Goal: Task Accomplishment & Management: Manage account settings

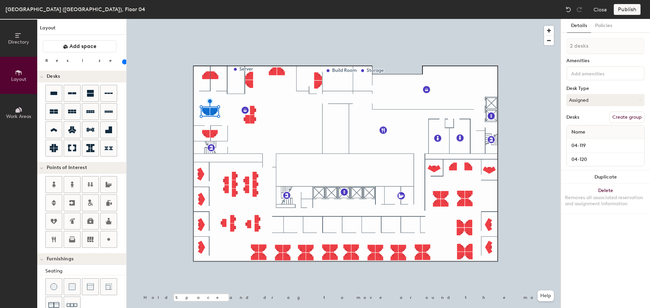
click at [614, 193] on button "Delete Removes all associated reservation and assignment information" at bounding box center [605, 199] width 89 height 30
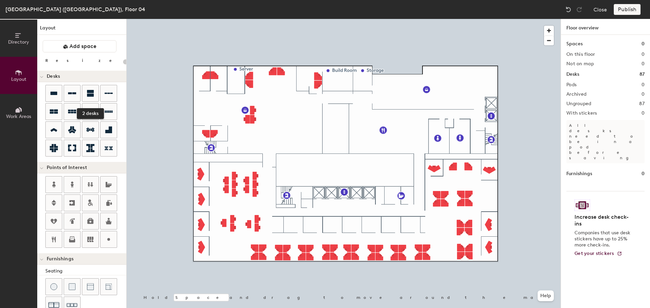
click at [88, 93] on icon at bounding box center [90, 93] width 8 height 8
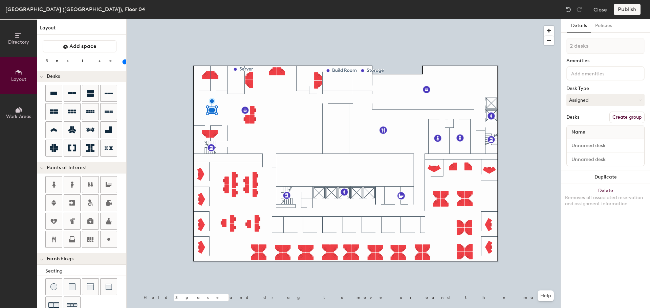
click at [613, 200] on div "Removes all associated reservation and assignment information" at bounding box center [605, 201] width 81 height 12
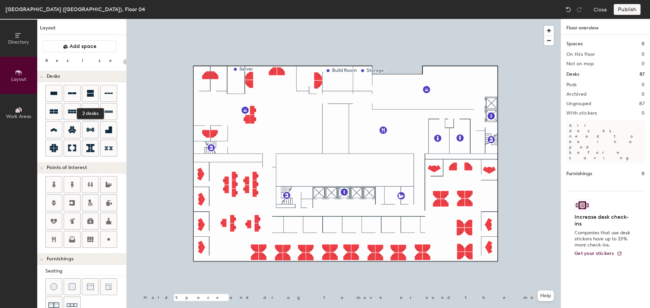
click at [89, 94] on icon at bounding box center [90, 93] width 7 height 7
type input "140"
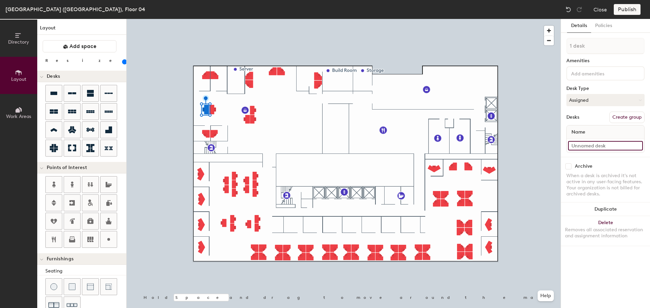
click at [601, 144] on input at bounding box center [605, 145] width 75 height 9
type input "04-120"
click at [608, 149] on input at bounding box center [605, 145] width 75 height 9
type input "04-119"
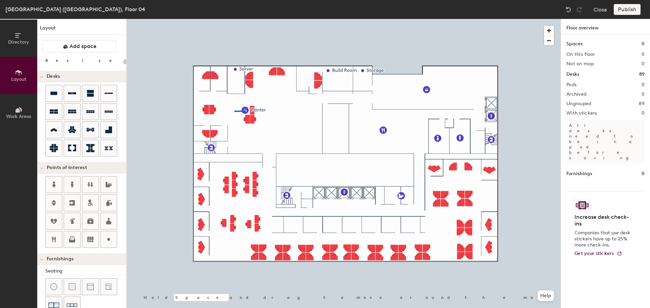
click at [234, 19] on div at bounding box center [344, 19] width 434 height 0
click at [257, 19] on div at bounding box center [344, 19] width 434 height 0
click at [87, 116] on div at bounding box center [90, 112] width 16 height 16
click at [277, 19] on div at bounding box center [344, 19] width 434 height 0
type input "140"
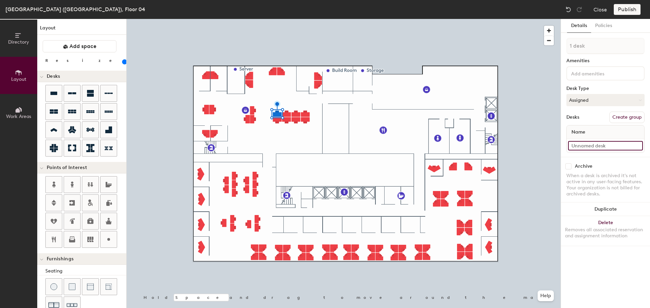
click at [597, 148] on input at bounding box center [605, 145] width 75 height 9
type input "04-117"
click at [590, 148] on input at bounding box center [605, 145] width 75 height 9
type input "04-116"
click at [575, 147] on input at bounding box center [605, 145] width 75 height 9
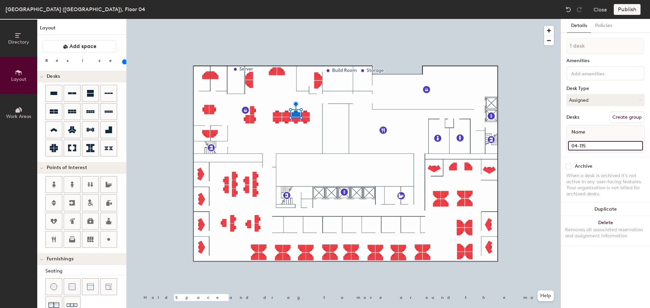
type input "04-115"
click at [582, 143] on input at bounding box center [605, 145] width 75 height 9
type input "04-114"
click at [585, 146] on input at bounding box center [605, 145] width 75 height 9
type input "04-113"
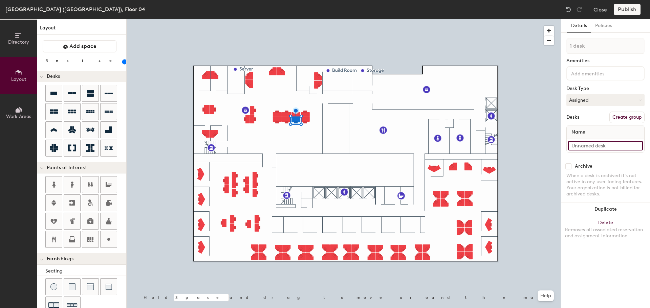
click at [603, 144] on input at bounding box center [605, 145] width 75 height 9
type input "04-112"
click at [286, 19] on div at bounding box center [344, 19] width 434 height 0
click at [586, 146] on input at bounding box center [605, 145] width 75 height 9
type input "04-111"
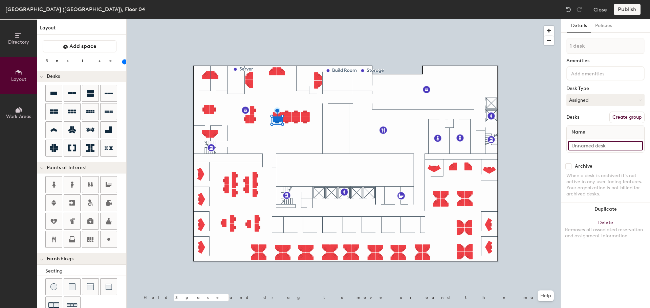
click at [596, 145] on input at bounding box center [605, 145] width 75 height 9
type input "04-110"
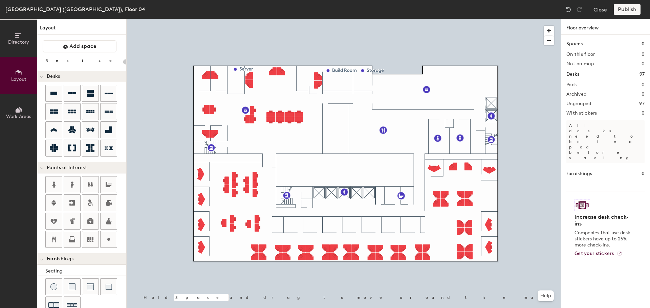
click at [87, 92] on icon at bounding box center [90, 93] width 7 height 7
click at [197, 19] on div at bounding box center [344, 19] width 434 height 0
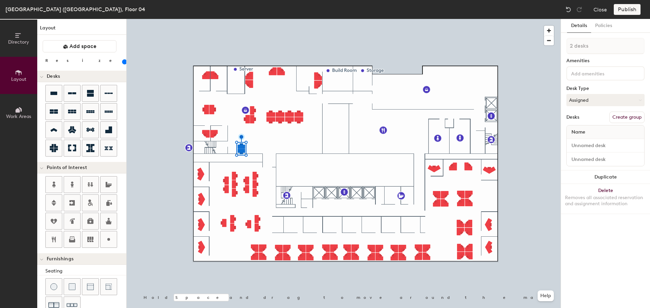
click at [618, 193] on button "Delete Removes all associated reservation and assignment information" at bounding box center [605, 199] width 89 height 30
click at [614, 175] on button "Duplicate" at bounding box center [605, 178] width 89 height 14
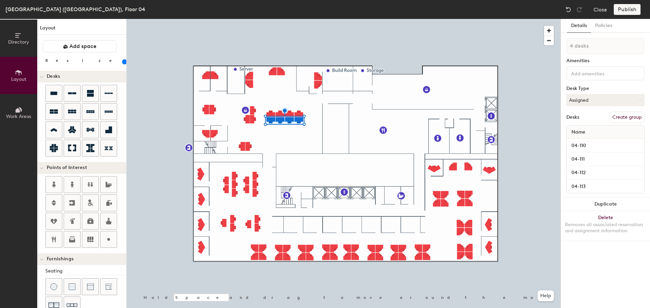
click at [606, 204] on button "Duplicate" at bounding box center [605, 205] width 89 height 14
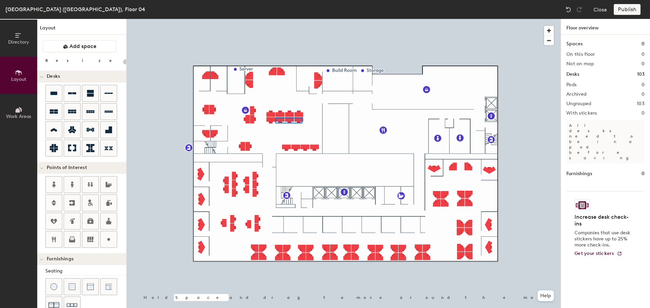
type input "140"
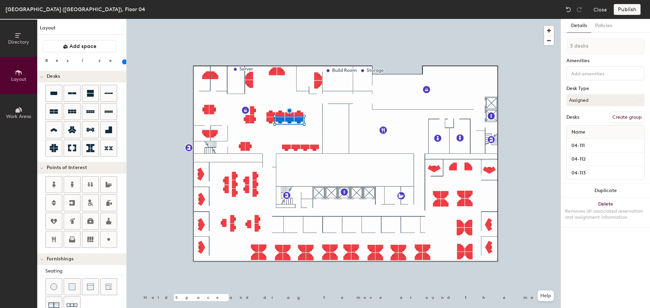
click at [588, 193] on button "Duplicate" at bounding box center [605, 191] width 89 height 14
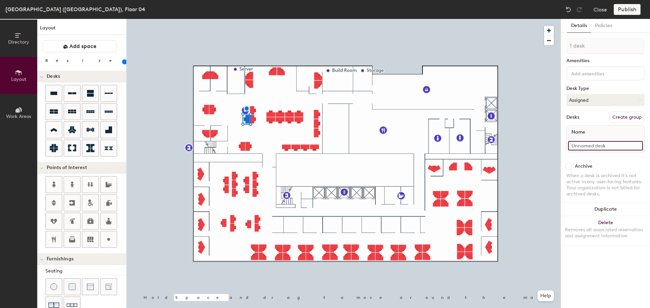
type input "140"
click at [607, 145] on input at bounding box center [605, 145] width 75 height 9
type input "0"
type input "140"
type input "04"
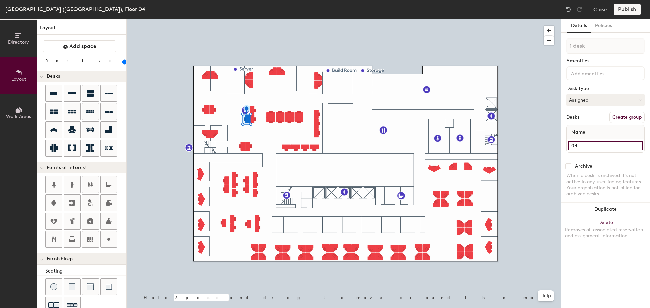
type input "140"
type input "04-"
type input "140"
type input "04-1"
type input "140"
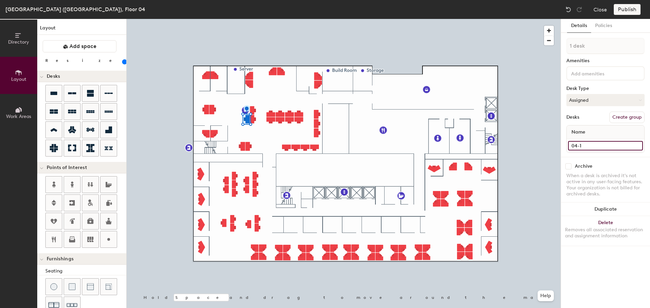
type input "04-10"
type input "140"
type input "04-108"
type input "140"
type input "04-108"
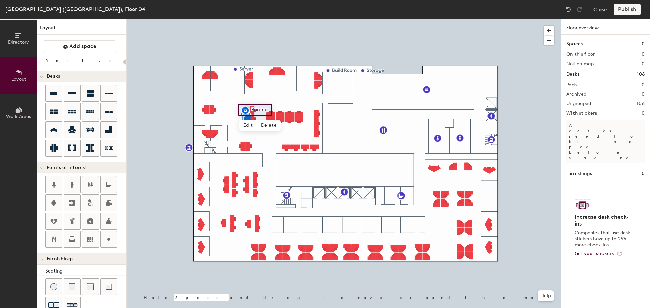
click at [283, 19] on div at bounding box center [344, 19] width 434 height 0
click at [225, 19] on div at bounding box center [344, 19] width 434 height 0
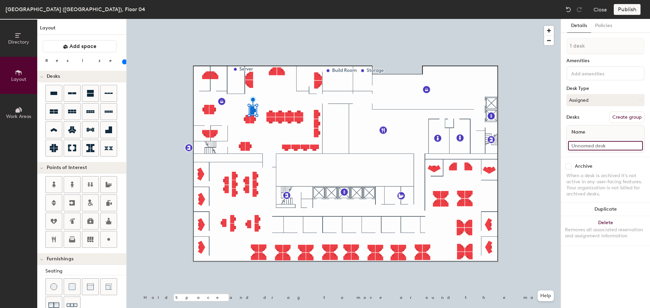
click at [601, 147] on input at bounding box center [605, 145] width 75 height 9
type input "140"
type input "0"
type input "140"
type input "04"
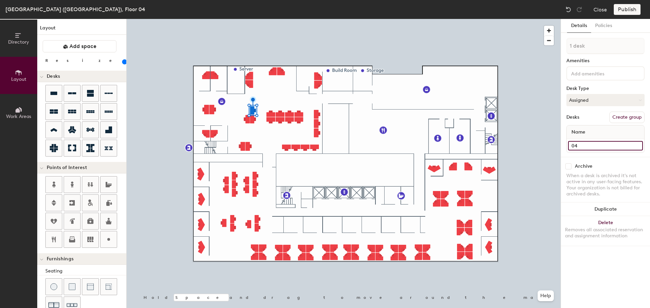
type input "140"
type input "04-"
type input "140"
type input "04-1"
type input "140"
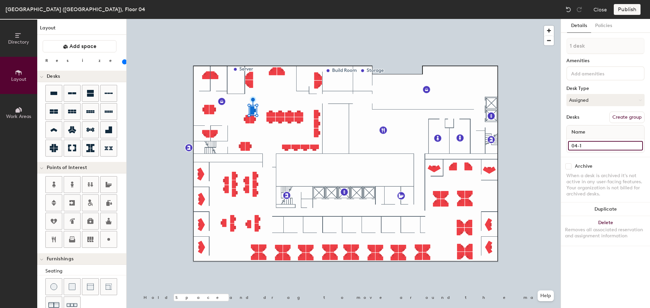
type input "04-11"
type input "140"
type input "04-118"
type input "140"
type input "04-118"
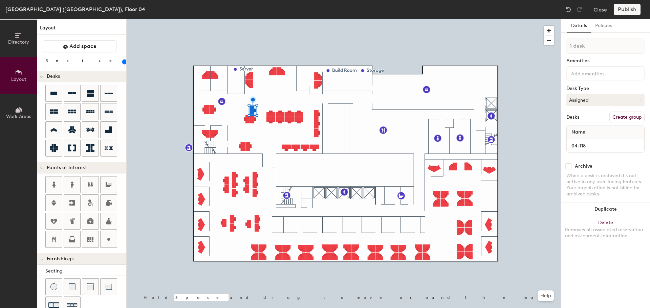
click at [253, 19] on div at bounding box center [344, 19] width 434 height 0
click at [598, 148] on input at bounding box center [605, 145] width 75 height 9
type input "140"
type input "0"
type input "140"
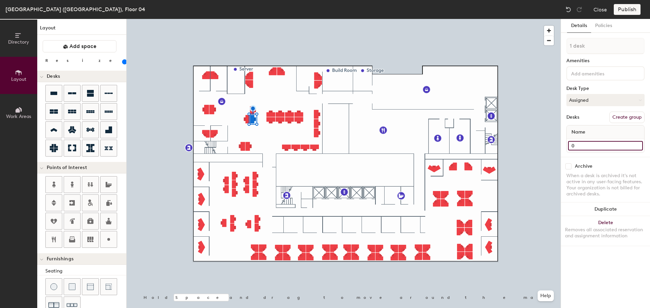
type input "04"
type input "140"
type input "04-"
type input "140"
type input "04-1"
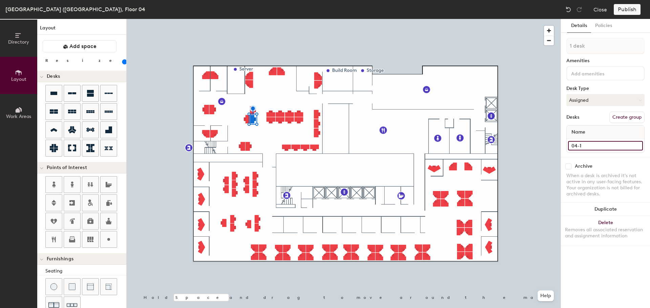
type input "140"
type input "04-10"
type input "140"
type input "04-109"
type input "140"
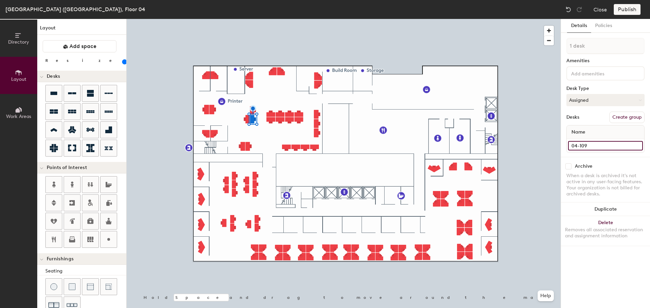
type input "04-109"
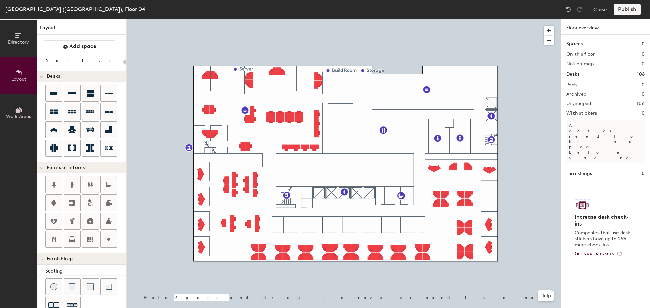
type input "140"
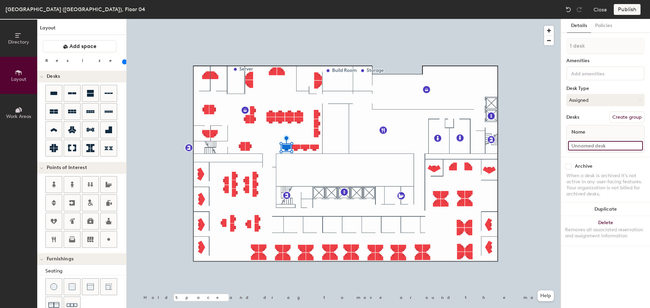
click at [602, 147] on input at bounding box center [605, 145] width 75 height 9
type input "04-103"
click at [584, 147] on input at bounding box center [605, 145] width 75 height 9
type input "04-102"
click at [303, 19] on div at bounding box center [344, 19] width 434 height 0
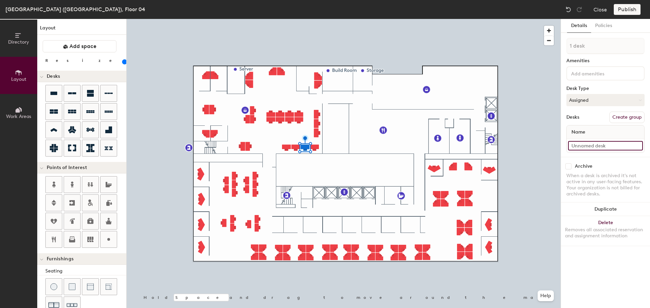
click at [573, 146] on input at bounding box center [605, 145] width 75 height 9
type input "04-101"
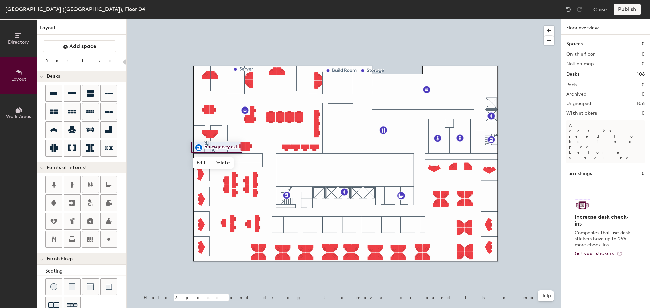
type input "140"
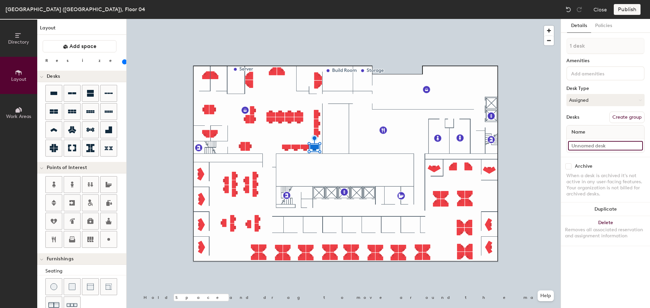
click at [599, 146] on input at bounding box center [605, 145] width 75 height 9
type input "04-100"
click at [594, 148] on input at bounding box center [605, 145] width 75 height 9
type input "04-131"
click at [588, 147] on input at bounding box center [605, 145] width 75 height 9
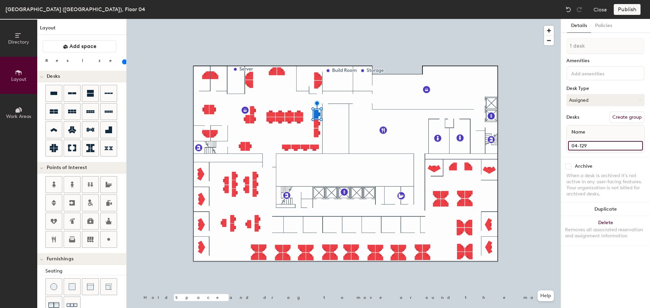
type input "04-129"
click at [602, 148] on input at bounding box center [605, 145] width 75 height 9
type input "04-130"
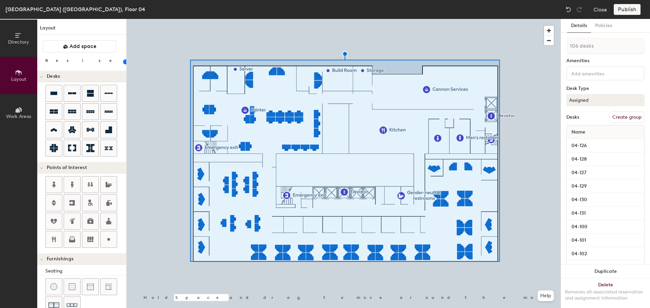
click at [636, 119] on button "Create group" at bounding box center [626, 118] width 35 height 12
type input "20"
click at [538, 44] on div "Directory Layout Work Areas Layout Add space Resize Desks Points of Interest Fu…" at bounding box center [325, 163] width 650 height 289
type input "O"
type input "20"
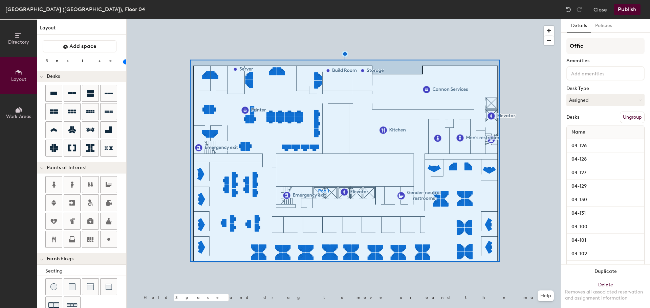
type input "Office"
type input "20"
type input "Offices"
type input "20"
type input "Offices"
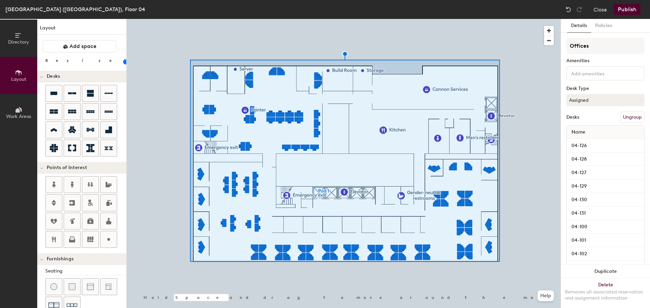
click at [622, 7] on button "Publish" at bounding box center [627, 9] width 27 height 11
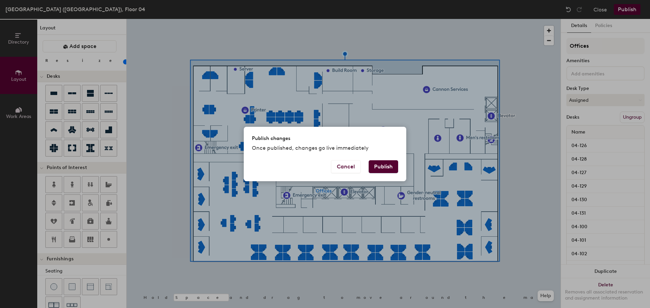
type input "20"
click at [383, 170] on button "Publish" at bounding box center [383, 166] width 29 height 13
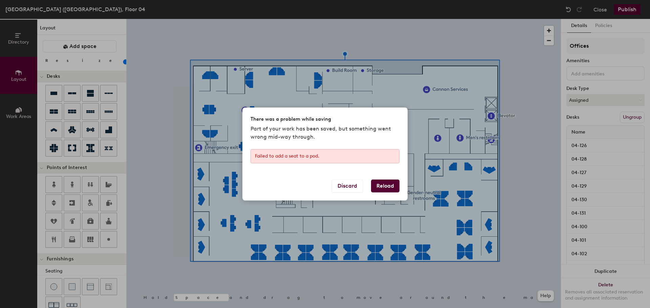
click at [387, 186] on button "Reload" at bounding box center [385, 186] width 28 height 13
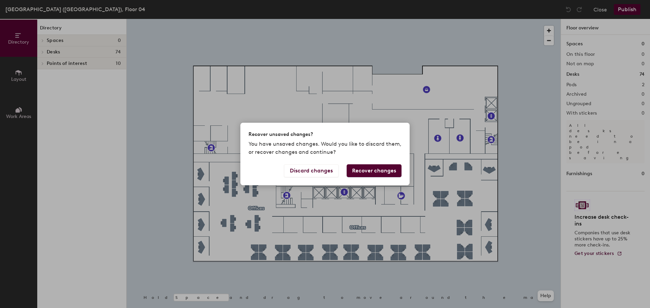
click at [395, 175] on button "Recover changes" at bounding box center [374, 170] width 55 height 13
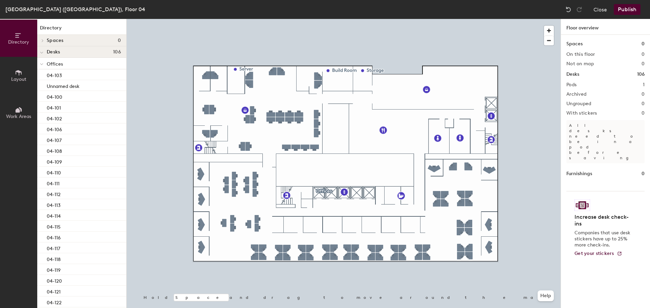
click at [631, 8] on button "Publish" at bounding box center [627, 9] width 27 height 11
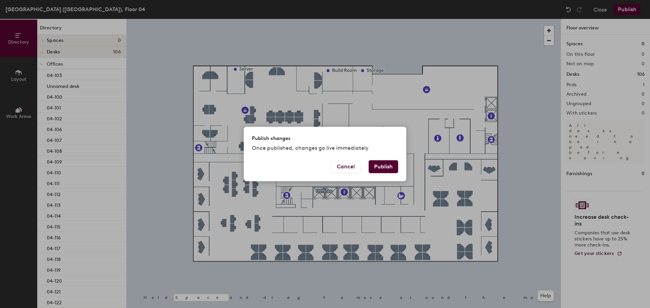
click at [387, 164] on button "Publish" at bounding box center [383, 166] width 29 height 13
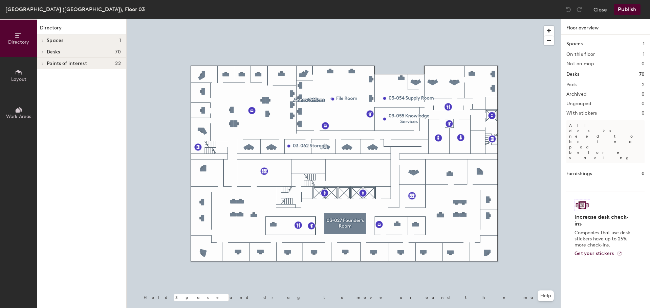
click at [601, 9] on button "Close" at bounding box center [600, 9] width 14 height 11
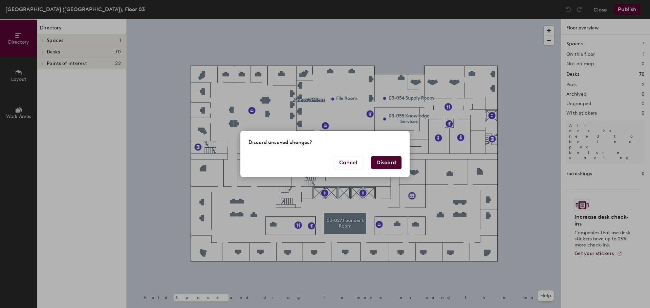
click at [381, 163] on button "Discard" at bounding box center [386, 162] width 30 height 13
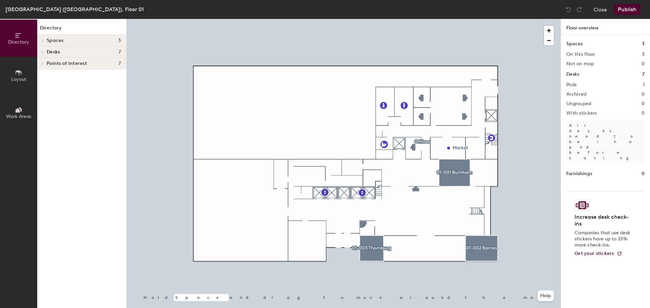
click at [23, 77] on span "Layout" at bounding box center [18, 79] width 15 height 6
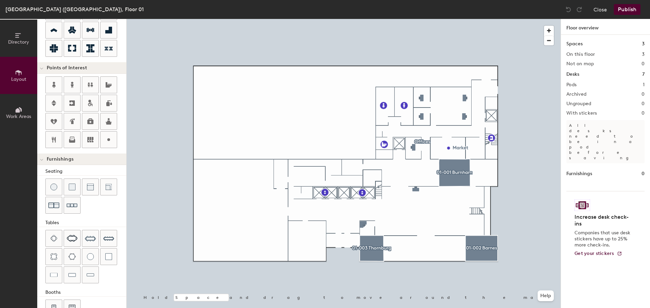
scroll to position [102, 0]
click at [108, 138] on circle at bounding box center [108, 138] width 3 height 3
click at [106, 138] on icon at bounding box center [109, 138] width 8 height 8
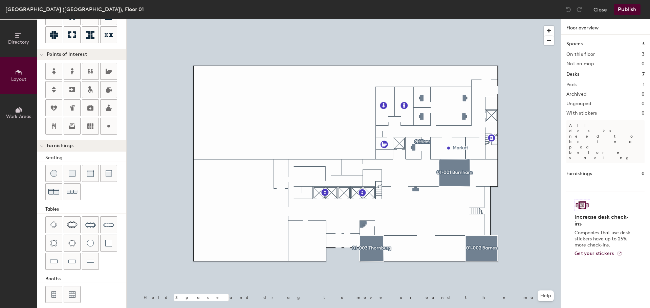
scroll to position [119, 0]
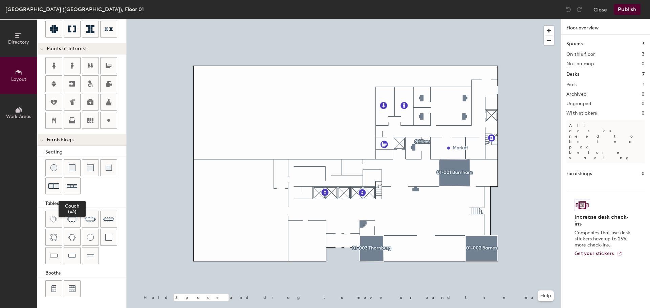
click at [71, 187] on img at bounding box center [72, 186] width 11 height 10
click at [52, 185] on img at bounding box center [53, 186] width 11 height 11
click at [408, 232] on span "Delete" at bounding box center [406, 233] width 24 height 12
click at [54, 185] on img at bounding box center [53, 186] width 11 height 11
click at [413, 227] on span "Delete" at bounding box center [411, 228] width 24 height 12
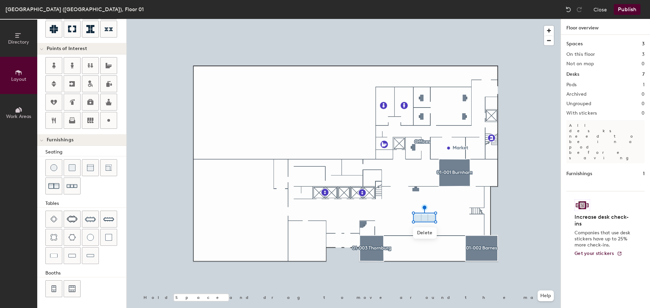
click at [425, 233] on span "Delete" at bounding box center [425, 233] width 24 height 12
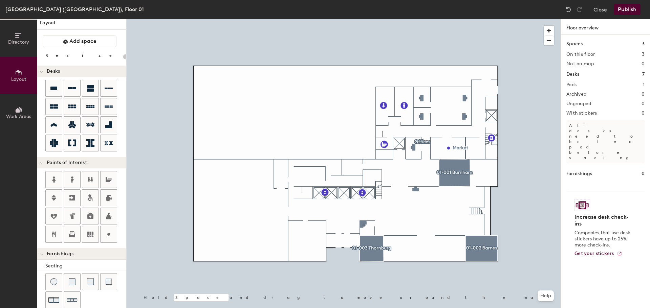
scroll to position [0, 0]
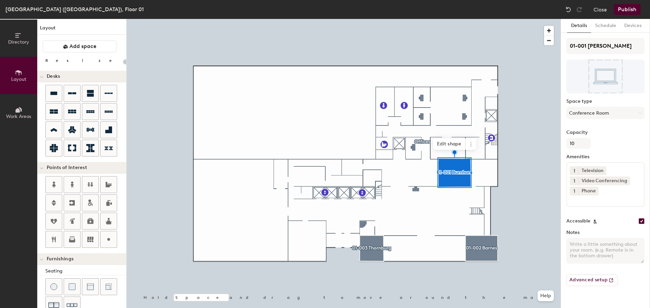
click at [453, 141] on span "Edit shape" at bounding box center [449, 144] width 32 height 12
click at [484, 150] on span "Done" at bounding box center [481, 150] width 20 height 12
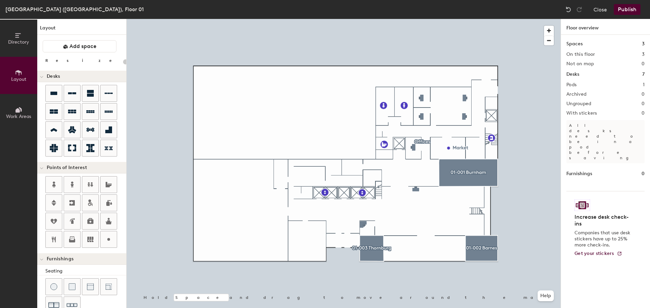
click at [634, 9] on button "Publish" at bounding box center [627, 9] width 27 height 11
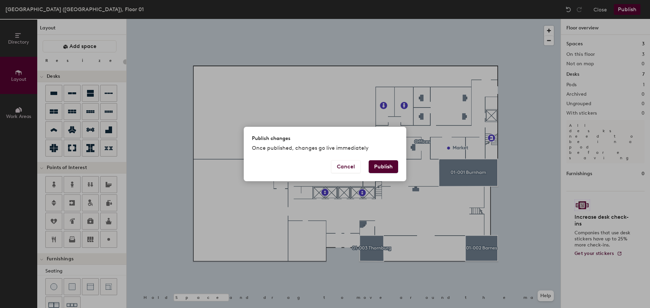
click at [373, 166] on button "Publish" at bounding box center [383, 166] width 29 height 13
type input "20"
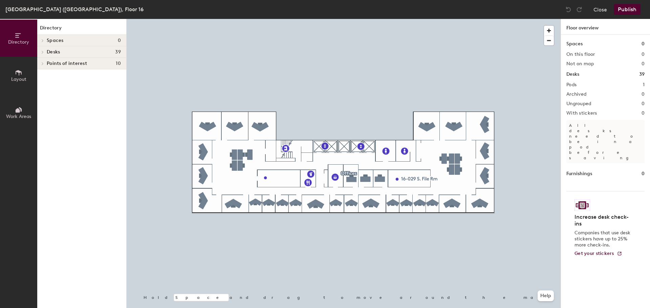
click at [602, 10] on button "Close" at bounding box center [600, 9] width 14 height 11
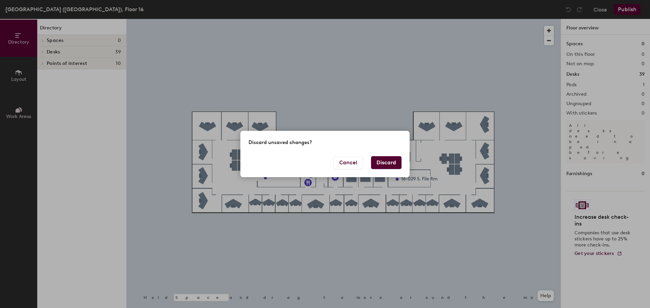
click at [385, 163] on button "Discard" at bounding box center [386, 162] width 30 height 13
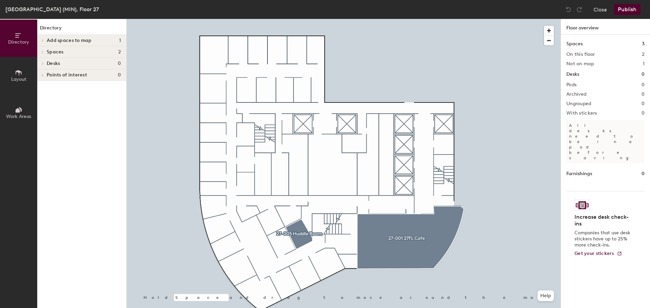
click at [20, 78] on span "Layout" at bounding box center [18, 79] width 15 height 6
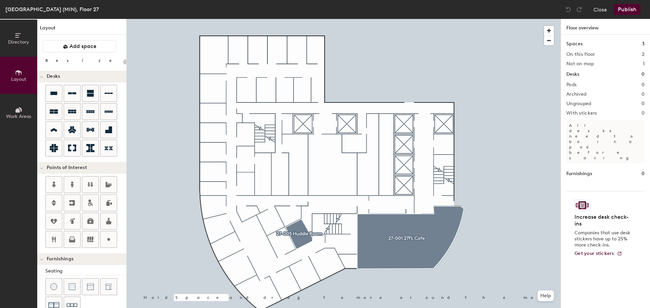
click at [597, 12] on button "Close" at bounding box center [600, 9] width 14 height 11
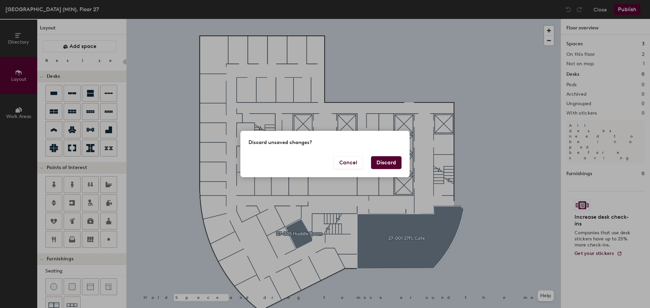
click at [387, 165] on button "Discard" at bounding box center [386, 162] width 30 height 13
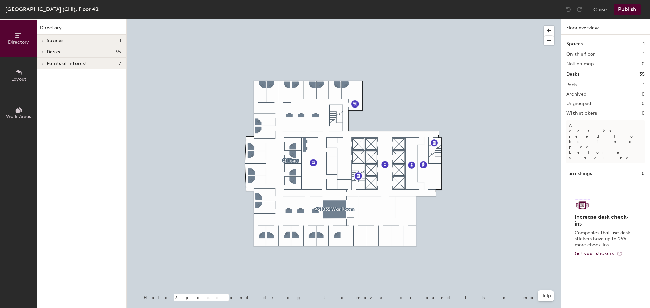
click at [601, 11] on button "Close" at bounding box center [600, 9] width 14 height 11
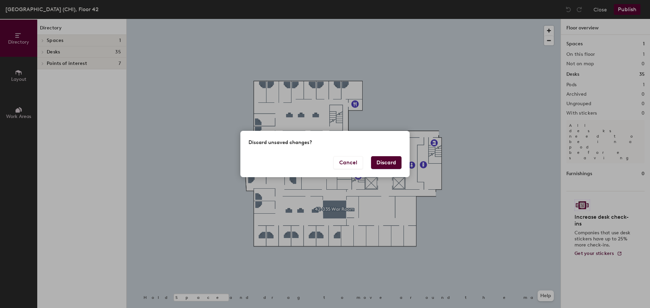
click at [384, 165] on button "Discard" at bounding box center [386, 162] width 30 height 13
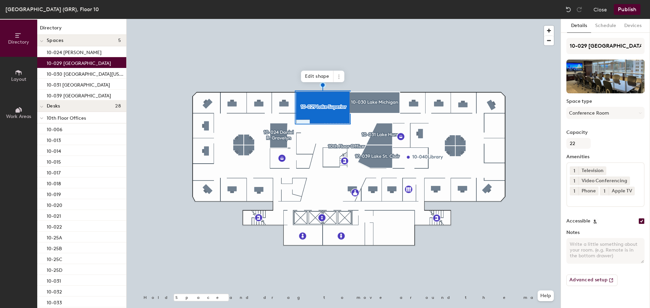
click at [337, 76] on icon at bounding box center [338, 76] width 5 height 5
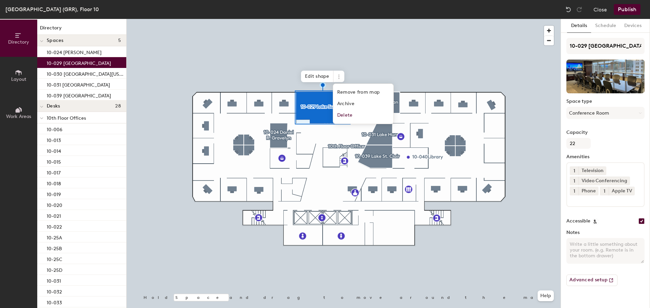
click at [341, 94] on span "Remove from map" at bounding box center [363, 93] width 60 height 12
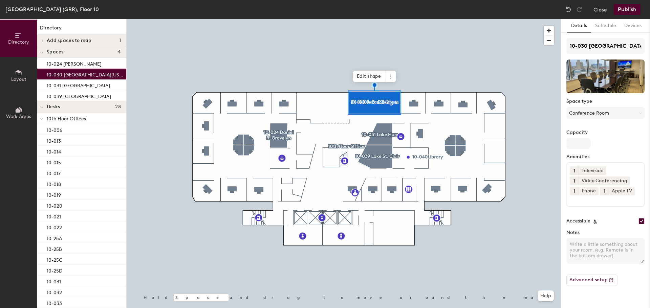
click at [391, 75] on icon at bounding box center [390, 74] width 1 height 1
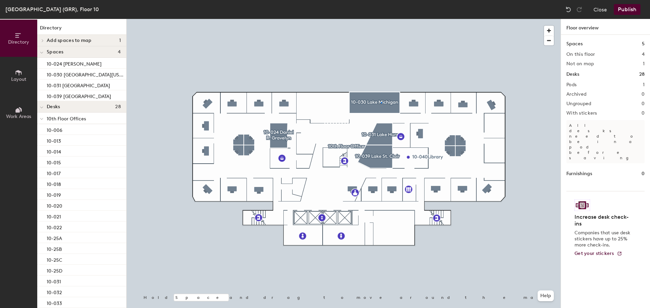
click at [381, 19] on div at bounding box center [344, 19] width 434 height 0
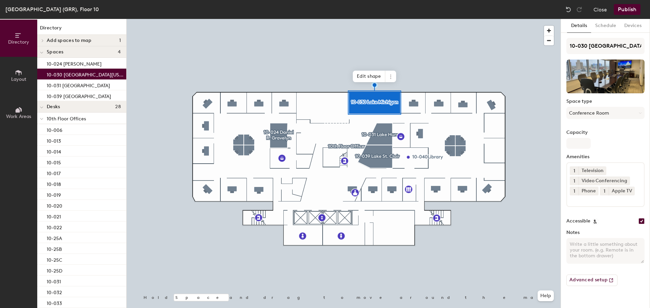
click at [391, 80] on span at bounding box center [390, 77] width 11 height 12
click at [397, 92] on span "Remove from map" at bounding box center [415, 93] width 60 height 12
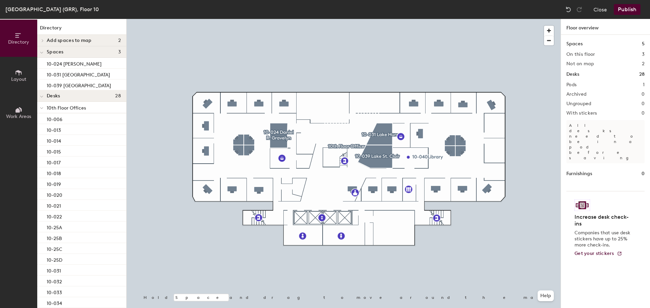
click at [383, 19] on div at bounding box center [344, 19] width 434 height 0
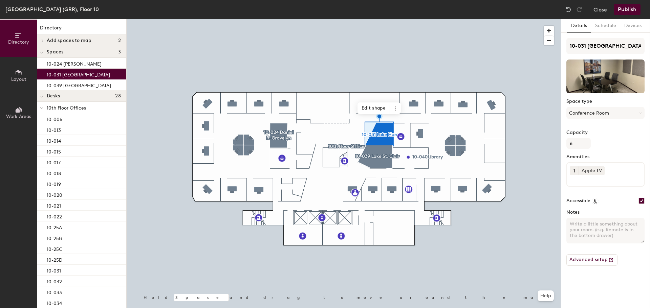
click at [396, 109] on icon at bounding box center [395, 108] width 5 height 5
click at [404, 125] on span "Remove from map" at bounding box center [420, 124] width 60 height 12
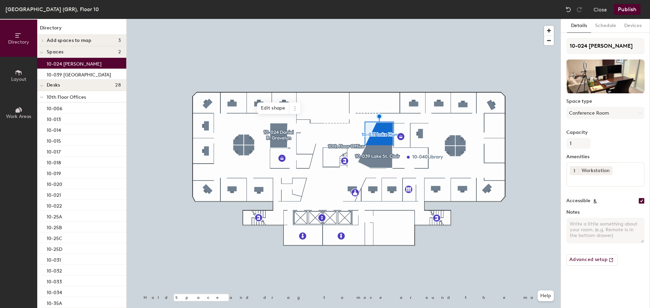
click at [295, 106] on icon at bounding box center [294, 108] width 5 height 5
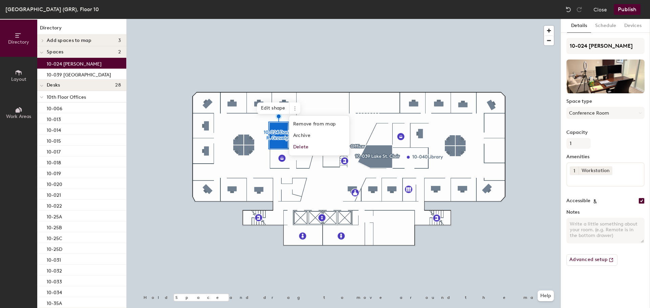
click at [324, 123] on span "Remove from map" at bounding box center [319, 124] width 60 height 12
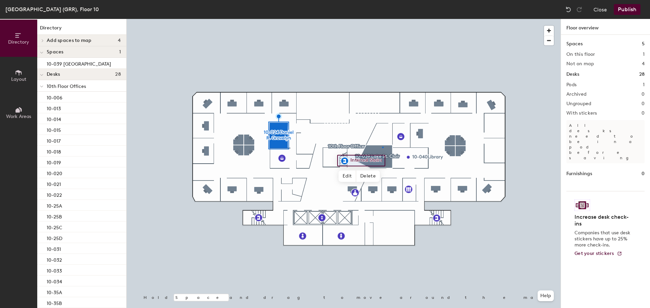
click at [382, 19] on div at bounding box center [344, 19] width 434 height 0
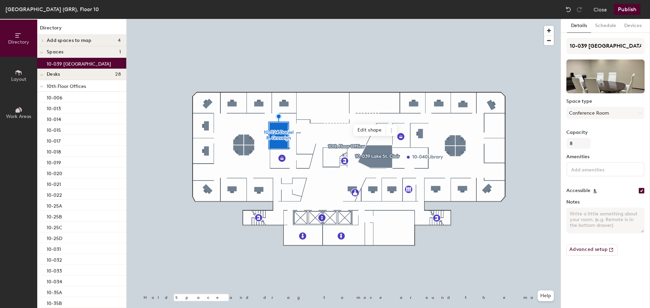
click at [390, 129] on icon at bounding box center [390, 130] width 5 height 5
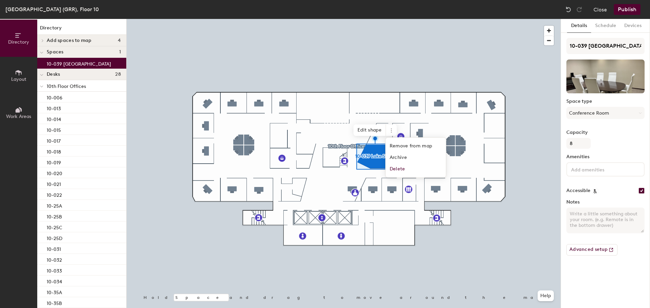
click at [395, 143] on span "Remove from map" at bounding box center [415, 146] width 60 height 12
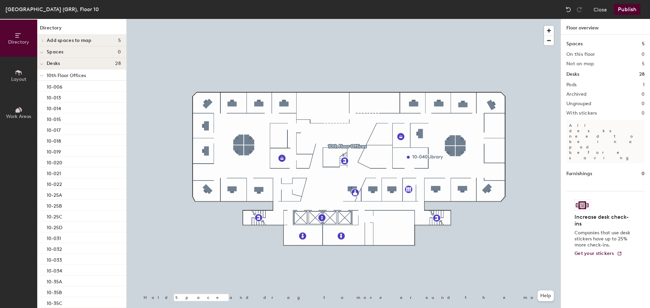
click at [351, 19] on div at bounding box center [344, 19] width 434 height 0
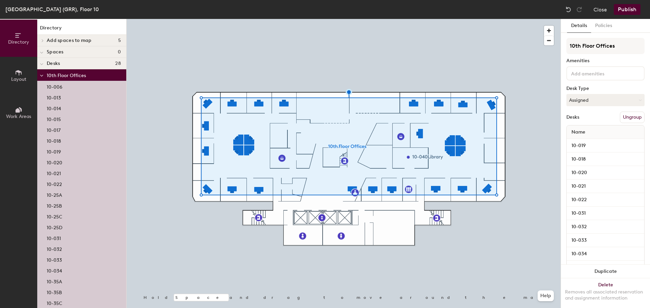
click at [623, 117] on button "Ungroup" at bounding box center [632, 118] width 25 height 12
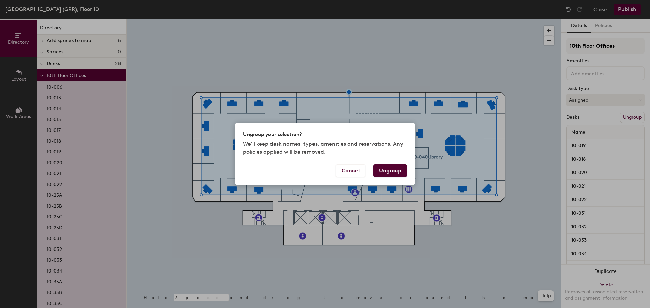
click at [384, 171] on button "Ungroup" at bounding box center [390, 170] width 34 height 13
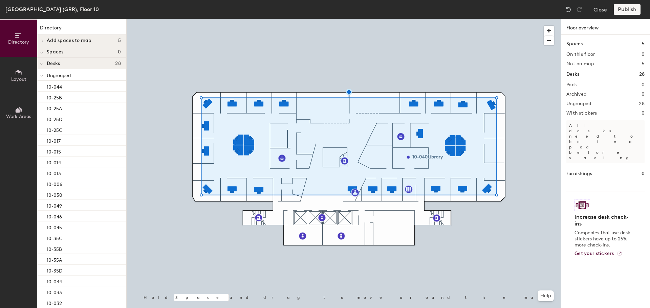
click at [349, 19] on div at bounding box center [344, 19] width 434 height 0
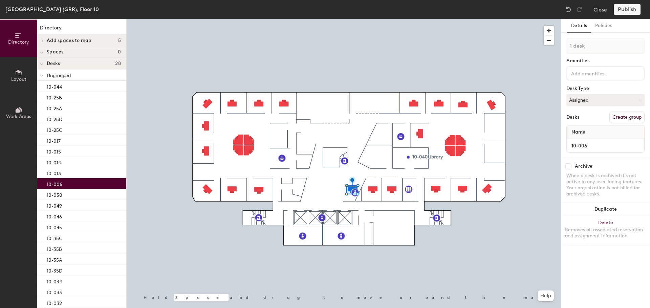
click at [609, 224] on button "Delete Removes all associated reservation and assignment information" at bounding box center [605, 231] width 89 height 30
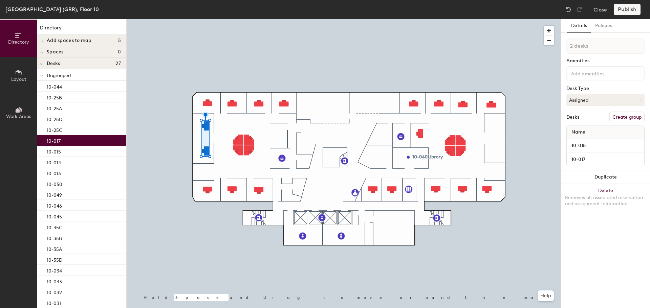
click at [614, 179] on button "Duplicate" at bounding box center [605, 178] width 89 height 14
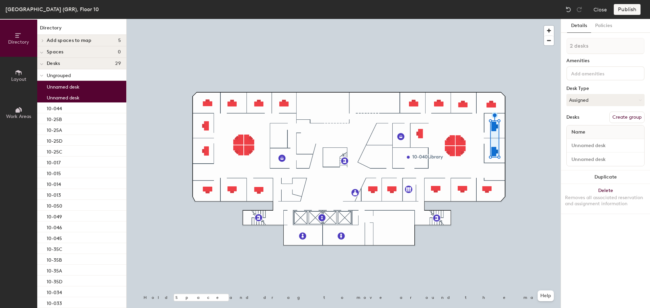
type input "1 desk"
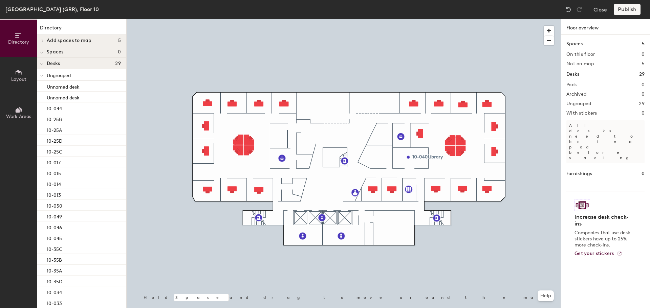
click at [58, 42] on span "Add spaces to map" at bounding box center [69, 40] width 45 height 5
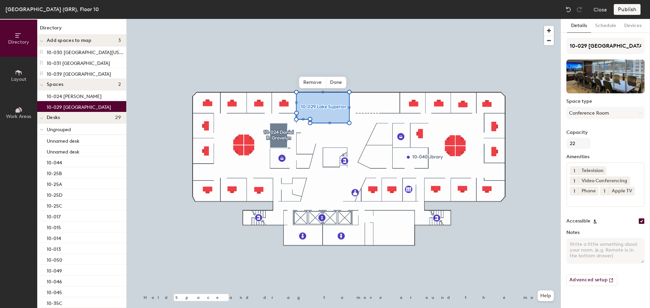
click at [338, 80] on span "Done" at bounding box center [336, 83] width 20 height 12
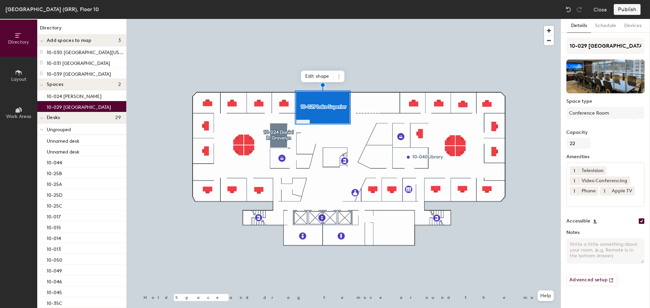
click at [80, 53] on p "10-030 Lake Michigan" at bounding box center [86, 52] width 78 height 8
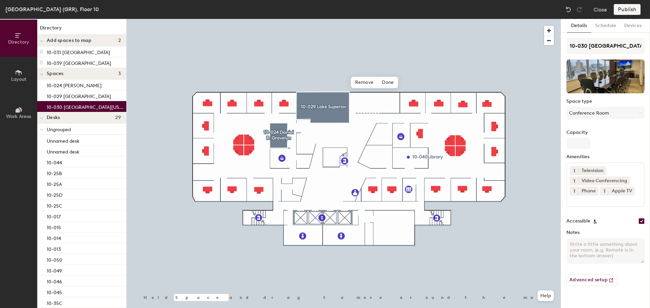
click at [394, 81] on span "Done" at bounding box center [388, 83] width 20 height 12
click at [66, 51] on p "10-031 [GEOGRAPHIC_DATA]" at bounding box center [78, 52] width 63 height 8
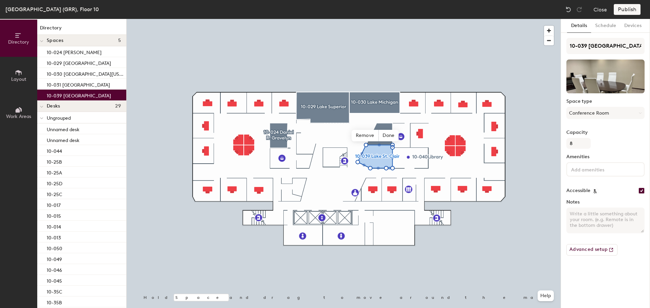
click at [21, 76] on button "Layout" at bounding box center [18, 75] width 37 height 37
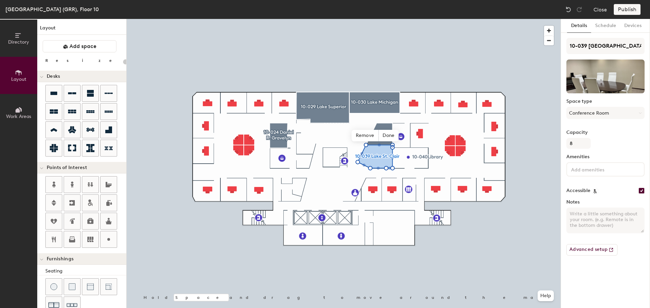
click at [107, 238] on icon at bounding box center [109, 240] width 8 height 8
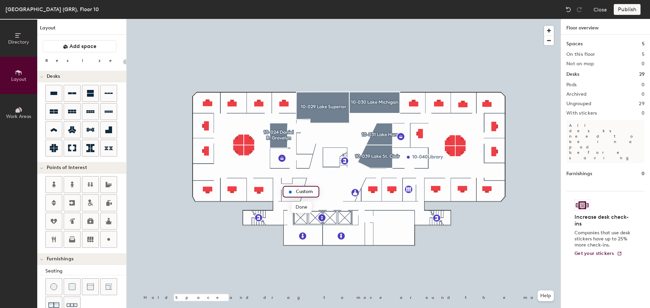
type input "20"
type input "N"
type input "10-009 New Mom's Room"
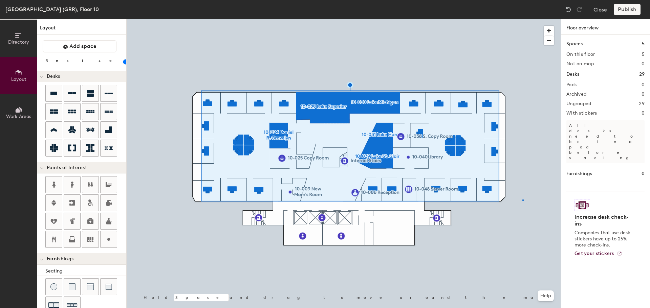
click at [522, 19] on div at bounding box center [344, 19] width 434 height 0
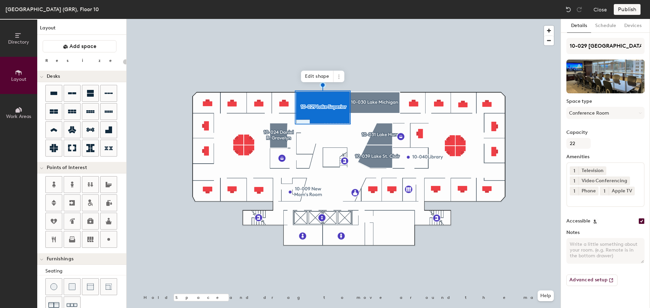
click at [340, 74] on icon at bounding box center [338, 76] width 5 height 5
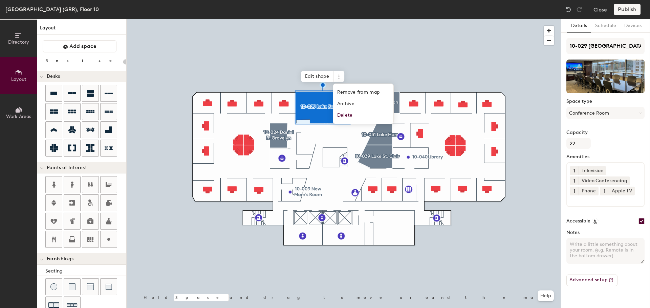
click at [360, 92] on span "Remove from map" at bounding box center [363, 93] width 60 height 12
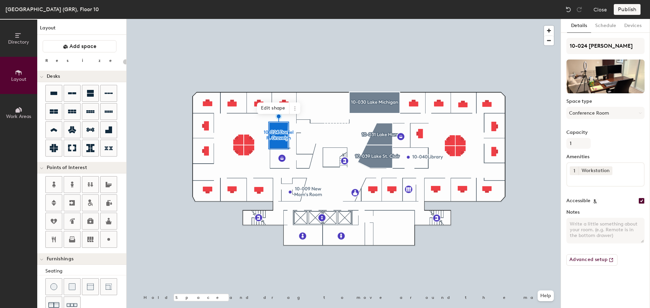
click at [297, 108] on span at bounding box center [294, 109] width 11 height 12
click at [335, 122] on span "Remove from map" at bounding box center [319, 124] width 60 height 12
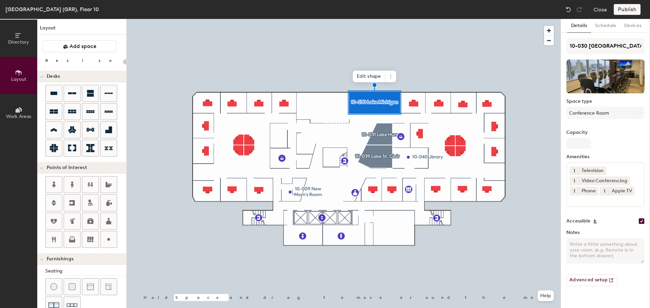
click at [389, 78] on icon at bounding box center [390, 76] width 5 height 5
click at [397, 92] on span "Remove from map" at bounding box center [415, 93] width 60 height 12
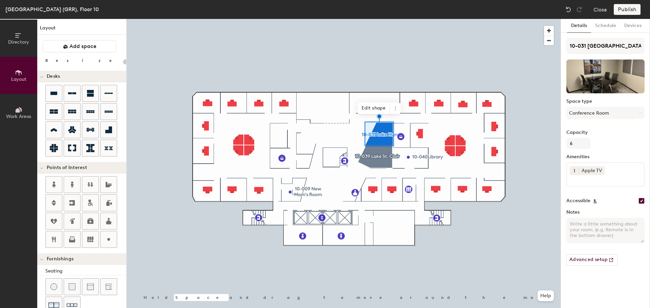
click at [395, 109] on icon at bounding box center [395, 108] width 5 height 5
click at [404, 125] on span "Remove from map" at bounding box center [420, 124] width 60 height 12
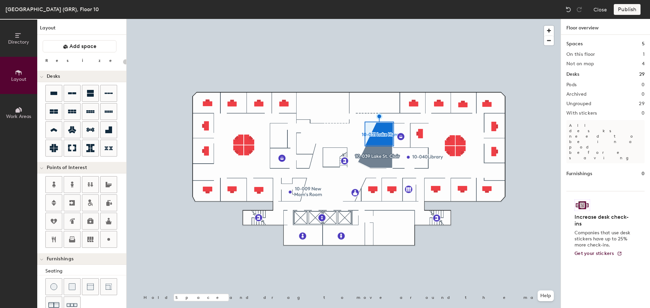
click at [374, 19] on div at bounding box center [344, 19] width 434 height 0
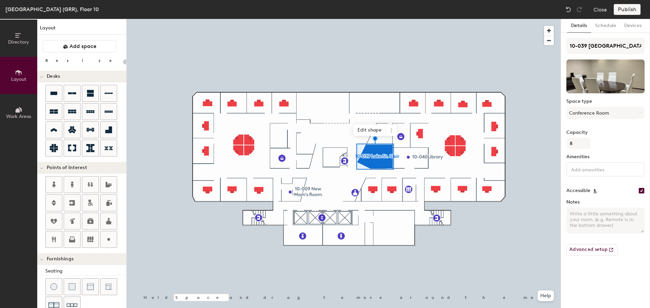
click at [392, 131] on icon at bounding box center [391, 130] width 1 height 1
click at [399, 145] on span "Remove from map" at bounding box center [415, 146] width 60 height 12
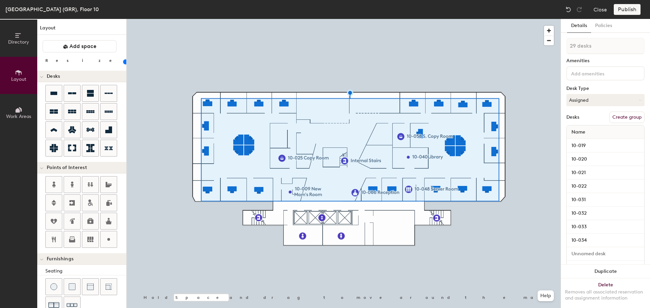
click at [633, 114] on button "Create group" at bounding box center [626, 118] width 35 height 12
type input "20"
click at [560, 47] on div "Directory Layout Work Areas Layout Add space Resize Desks Points of Interest Fu…" at bounding box center [325, 163] width 650 height 289
type input "O"
type input "20"
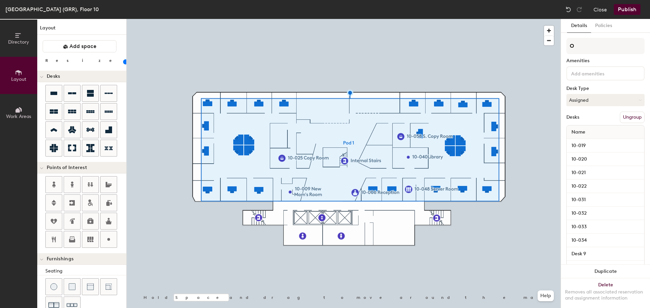
type input "Of"
type input "20"
type input "Office"
type input "20"
type input "Offices"
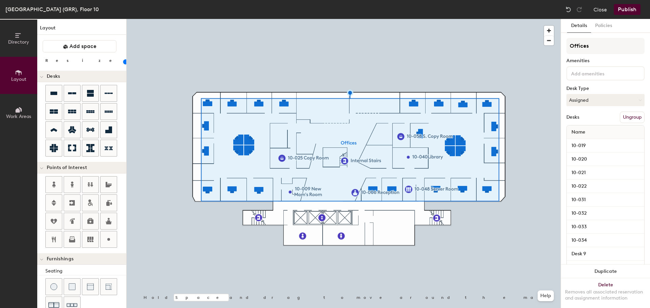
type input "20"
type input "Offices"
click at [624, 10] on button "Publish" at bounding box center [627, 9] width 27 height 11
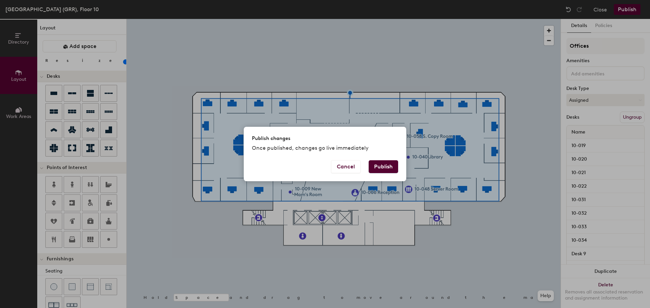
click at [390, 166] on button "Publish" at bounding box center [383, 166] width 29 height 13
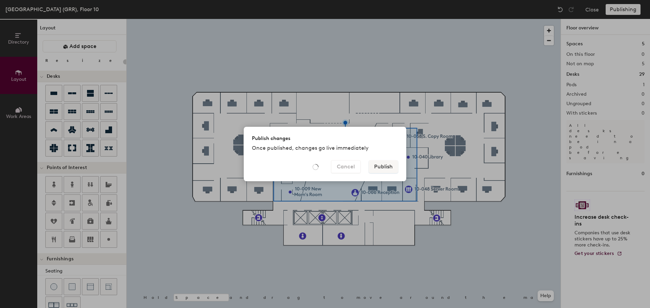
type input "20"
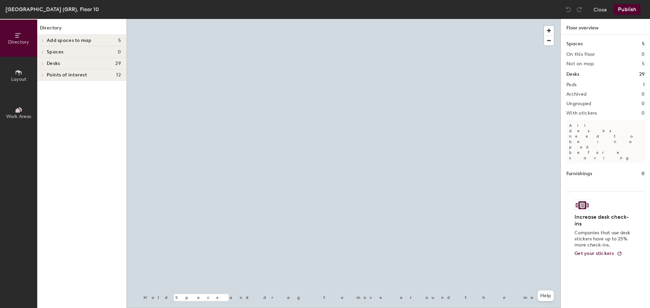
click at [44, 40] on span at bounding box center [42, 40] width 6 height 3
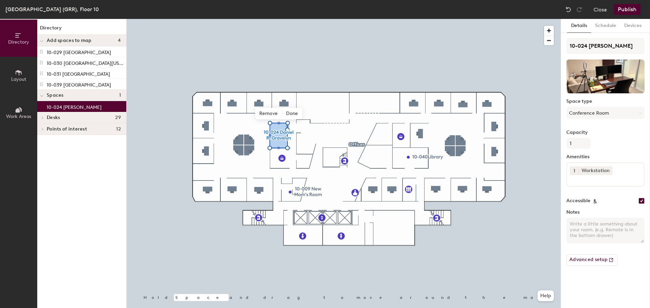
click at [297, 111] on span "Done" at bounding box center [292, 114] width 20 height 12
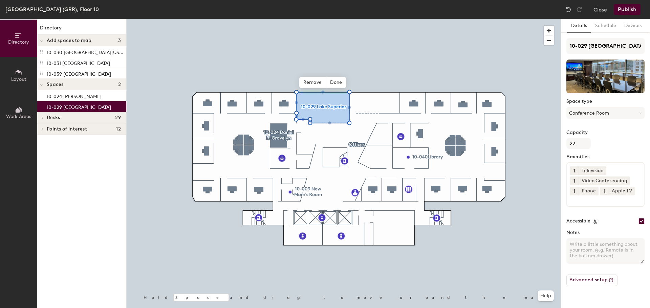
click at [338, 78] on span "Done" at bounding box center [336, 83] width 20 height 12
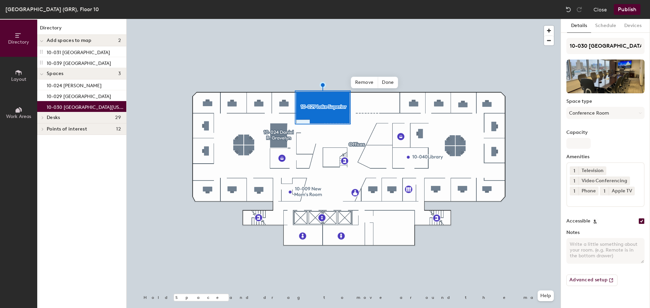
click at [393, 80] on span "Done" at bounding box center [388, 83] width 20 height 12
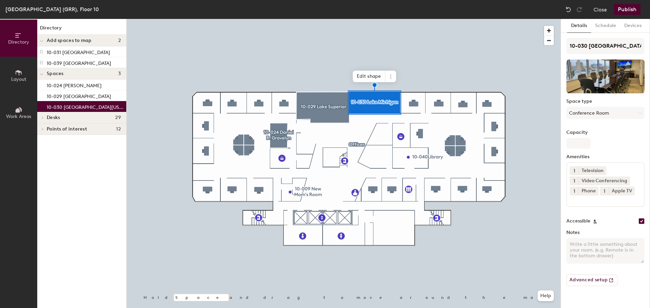
click at [63, 53] on p "10-031 Lake Huron" at bounding box center [78, 52] width 63 height 8
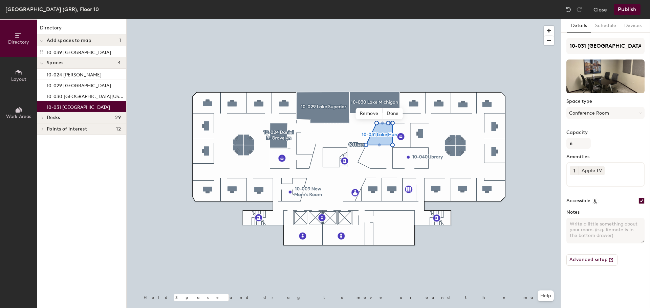
click at [394, 112] on span "Done" at bounding box center [392, 114] width 20 height 12
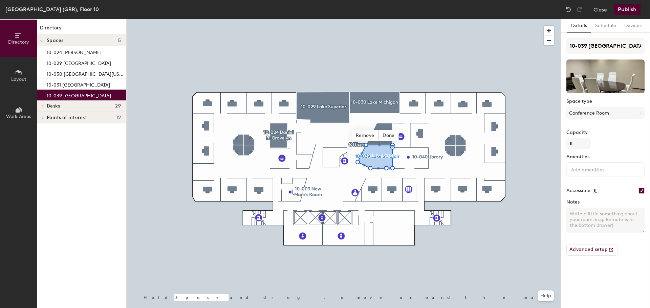
click at [388, 137] on span "Done" at bounding box center [388, 136] width 20 height 12
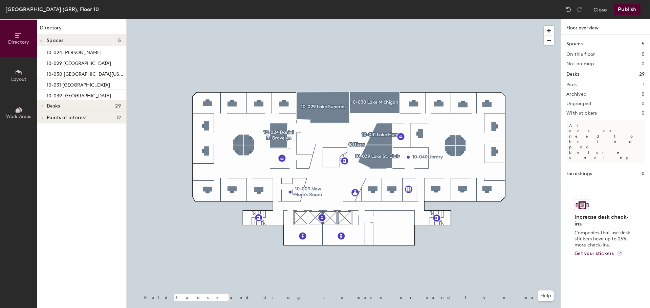
click at [627, 6] on button "Publish" at bounding box center [627, 9] width 27 height 11
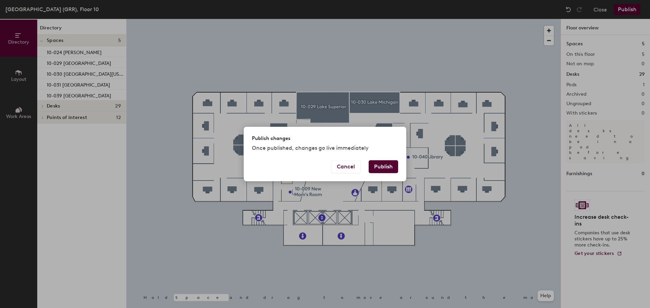
click at [387, 168] on button "Publish" at bounding box center [383, 166] width 29 height 13
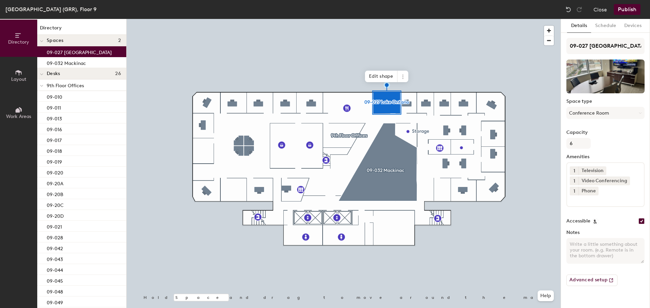
click at [401, 77] on icon at bounding box center [402, 76] width 5 height 5
click at [408, 90] on span "Remove from map" at bounding box center [427, 93] width 60 height 12
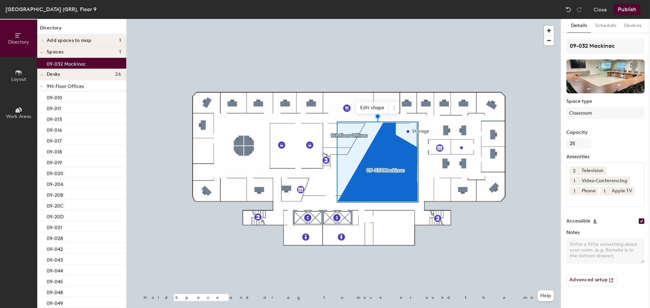
click at [395, 110] on icon at bounding box center [393, 108] width 5 height 5
click at [399, 123] on span "Remove from map" at bounding box center [418, 124] width 60 height 12
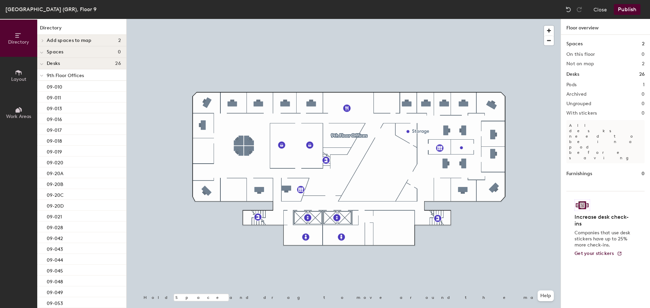
click at [41, 41] on icon at bounding box center [42, 40] width 3 height 3
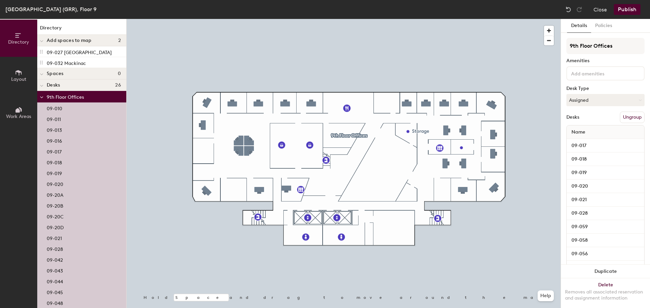
click at [637, 118] on button "Ungroup" at bounding box center [632, 118] width 25 height 12
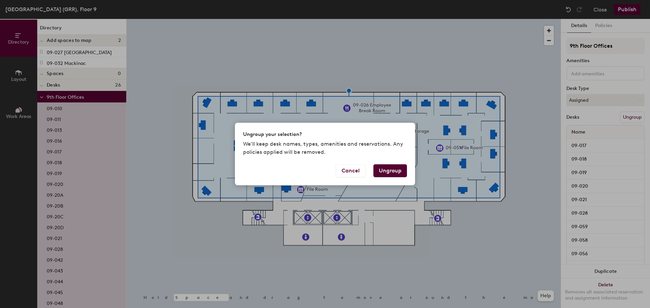
click at [389, 172] on button "Ungroup" at bounding box center [390, 170] width 34 height 13
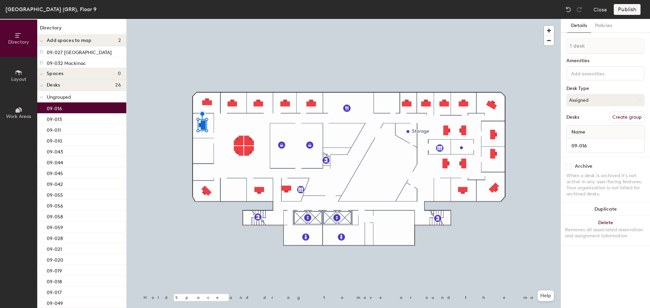
click at [597, 205] on button "Duplicate" at bounding box center [605, 210] width 89 height 14
click at [618, 102] on button "Assigned" at bounding box center [605, 100] width 78 height 12
click at [596, 143] on div "Hoteled" at bounding box center [600, 141] width 68 height 10
click at [594, 146] on input at bounding box center [605, 145] width 75 height 9
type input "09-015 VAO"
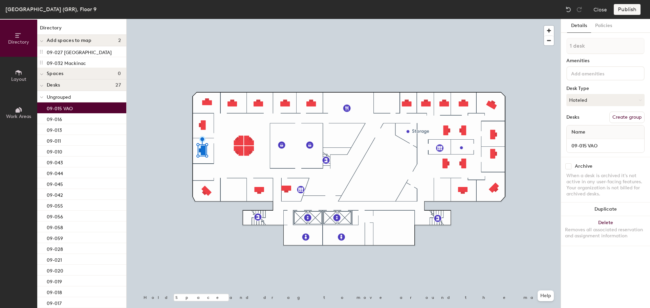
click at [23, 75] on button "Layout" at bounding box center [18, 75] width 37 height 37
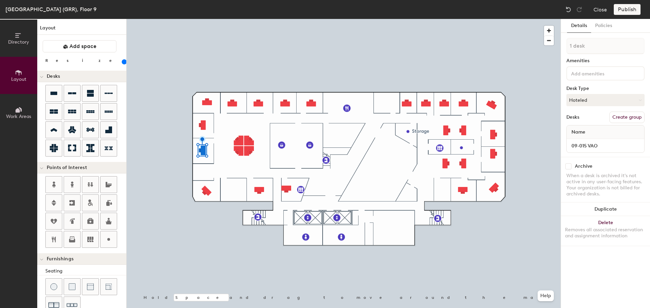
click at [107, 239] on icon at bounding box center [109, 240] width 8 height 8
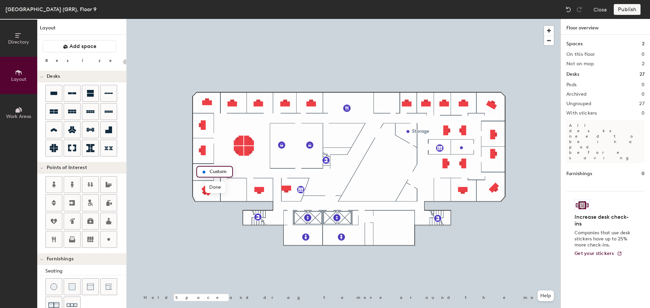
type input "20"
type input "09-014 Collab Area"
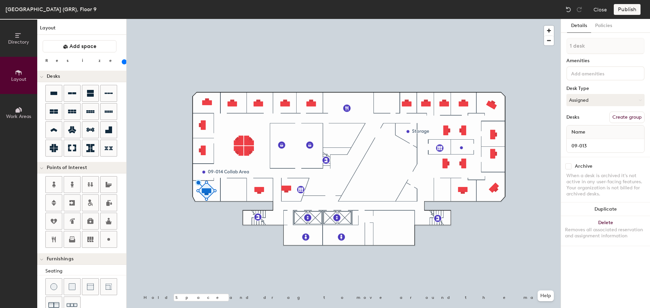
click at [607, 208] on button "Duplicate" at bounding box center [605, 210] width 89 height 14
click at [590, 102] on button "Assigned" at bounding box center [605, 100] width 78 height 12
click at [588, 143] on div "Hoteled" at bounding box center [600, 141] width 68 height 10
click at [588, 143] on input at bounding box center [605, 145] width 75 height 9
type input "160"
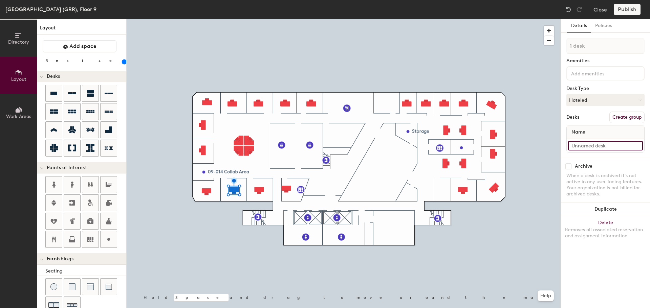
type input "0"
type input "160"
type input "09"
type input "160"
type input "09-"
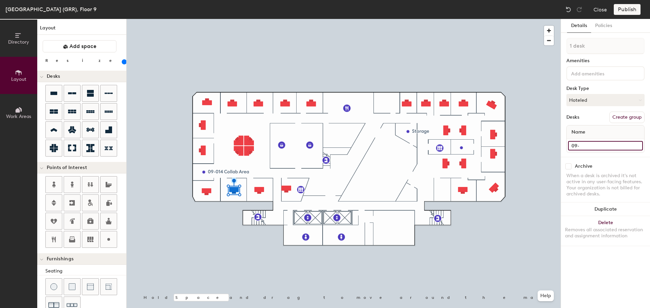
type input "160"
type input "09-0"
type input "160"
type input "09-01"
type input "160"
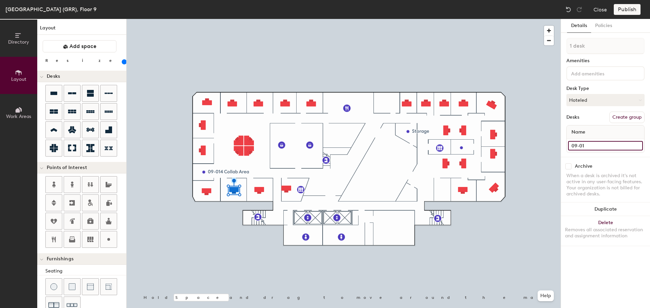
type input "09-012"
type input "160"
type input "09-012"
type input "160"
type input "09-012 VA"
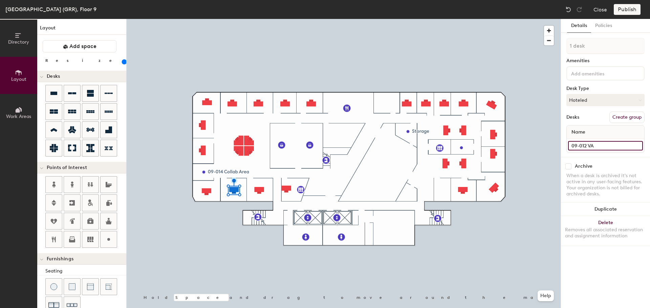
type input "160"
type input "09-012 VAO"
type input "160"
type input "09-012 VAO"
click at [463, 19] on div at bounding box center [344, 19] width 434 height 0
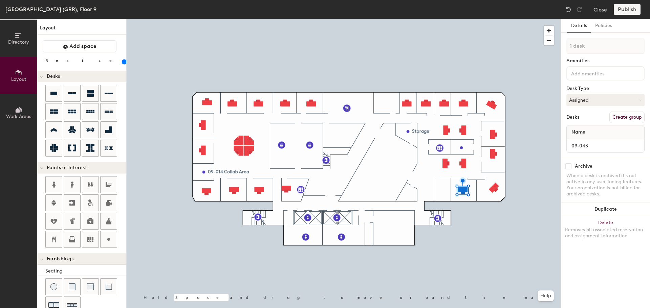
click at [621, 212] on button "Duplicate" at bounding box center [605, 210] width 89 height 14
click at [591, 148] on input at bounding box center [605, 145] width 75 height 9
type input "160"
type input "0"
type input "160"
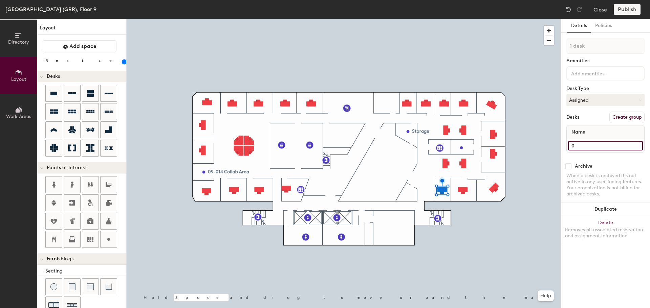
type input "09"
type input "160"
type input "09-"
type input "160"
type input "09-0"
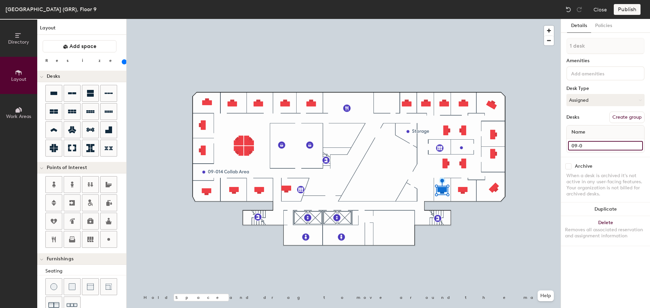
type input "160"
type input "09-04"
type input "160"
type input "09-042"
type input "160"
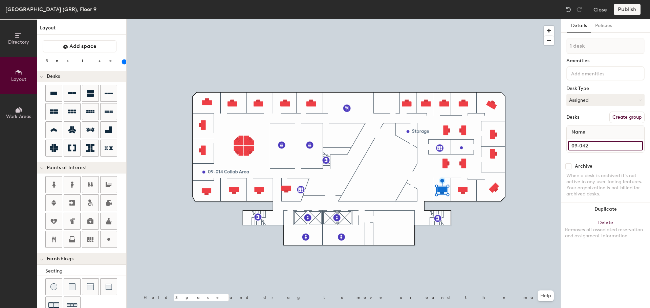
type input "09-042"
type input "160"
type input "09-042 VA"
type input "160"
type input "09-042 VAO"
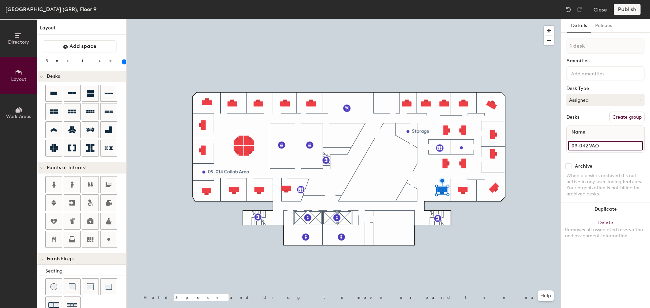
type input "160"
type input "09-042 VAO"
type input "160"
click at [589, 145] on input "09-042" at bounding box center [605, 145] width 75 height 9
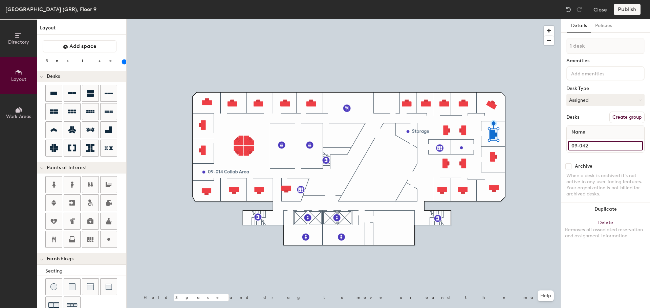
type input "09-04"
type input "160"
type input "09-0"
type input "160"
type input "09-046"
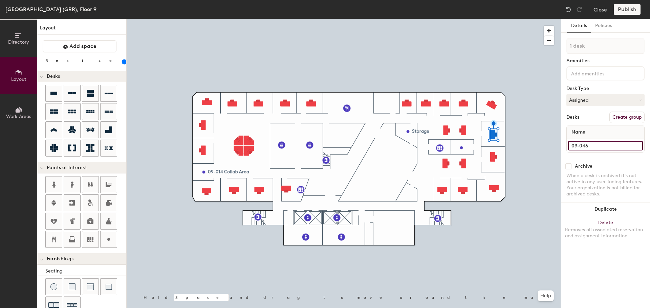
type input "160"
type input "09-046"
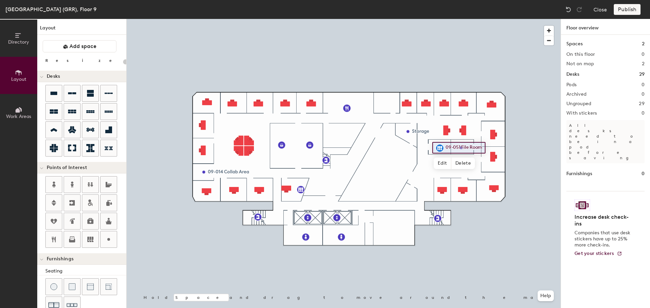
click at [441, 165] on span "Edit" at bounding box center [442, 164] width 18 height 12
click at [460, 148] on input "09-051 File Room" at bounding box center [468, 147] width 49 height 9
click at [469, 161] on span "Done" at bounding box center [464, 164] width 20 height 12
click at [538, 19] on div at bounding box center [344, 19] width 434 height 0
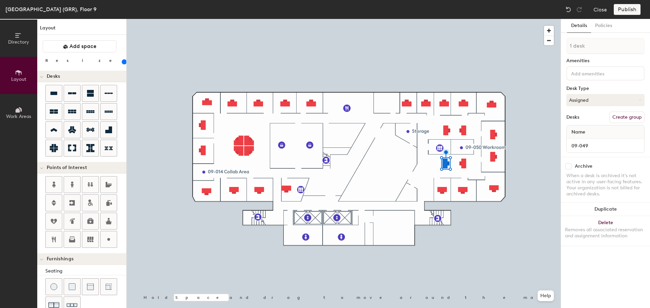
click at [464, 19] on div at bounding box center [344, 19] width 434 height 0
type input "160"
click at [22, 109] on icon at bounding box center [18, 109] width 7 height 7
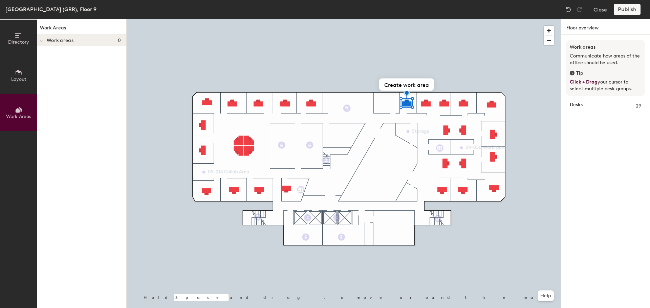
click at [19, 78] on span "Layout" at bounding box center [18, 79] width 15 height 6
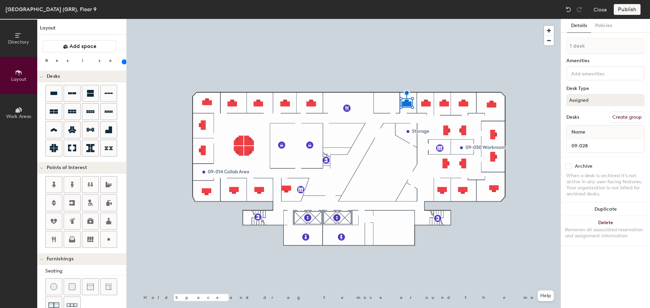
click at [164, 19] on div at bounding box center [344, 19] width 434 height 0
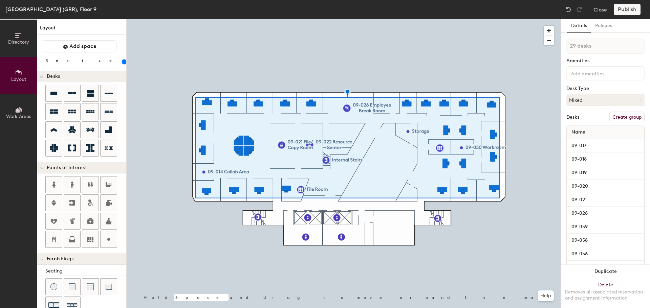
click at [629, 115] on button "Create group" at bounding box center [626, 118] width 35 height 12
type input "160"
type input "Pod 1O"
type input "160"
type input "Pod 1Offic"
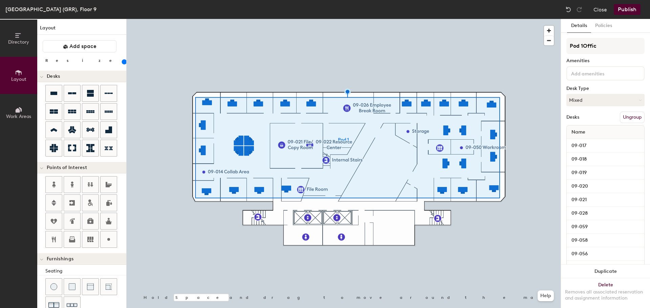
type input "160"
type input "Pod 1Office"
type input "160"
type input "Pod 1Offices"
type input "160"
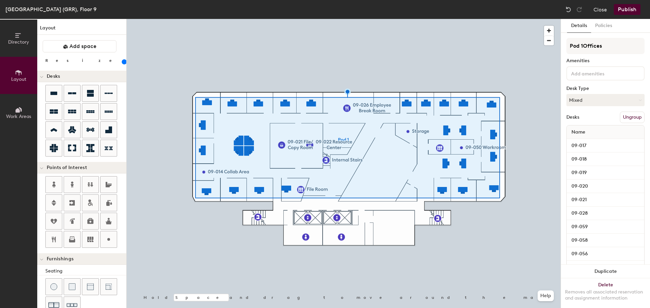
type input "Pod 1Office"
type input "160"
type input "Pod"
type input "160"
type input "P"
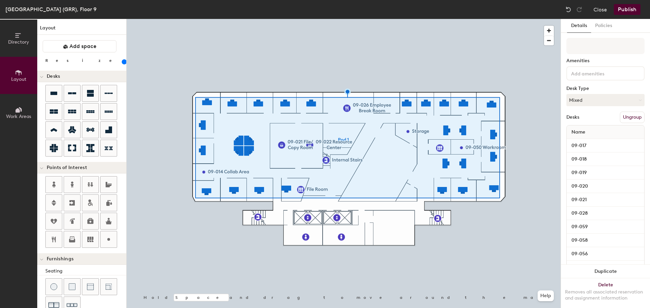
type input "160"
type input "O"
type input "160"
type input "Of"
type input "160"
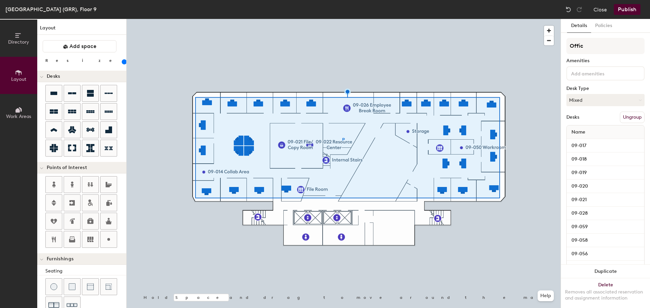
type input "Office"
type input "160"
type input "Offices"
type input "160"
type input "Offices"
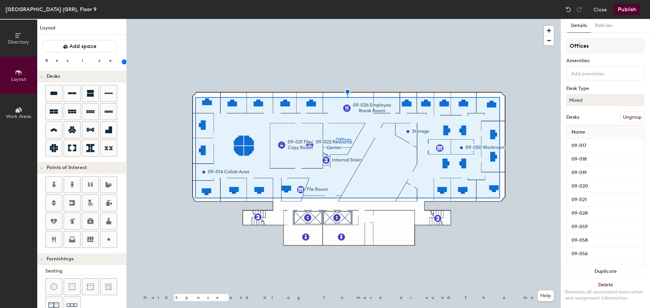
click at [632, 11] on button "Publish" at bounding box center [627, 9] width 27 height 11
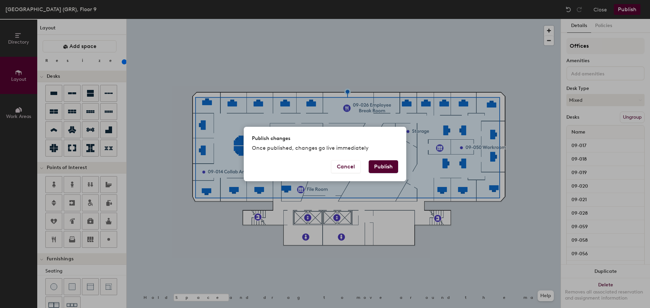
click at [394, 167] on button "Publish" at bounding box center [383, 166] width 29 height 13
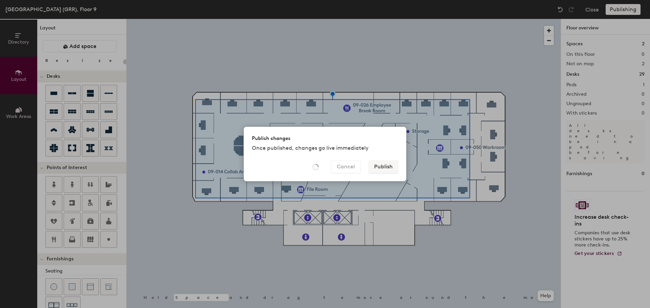
type input "20"
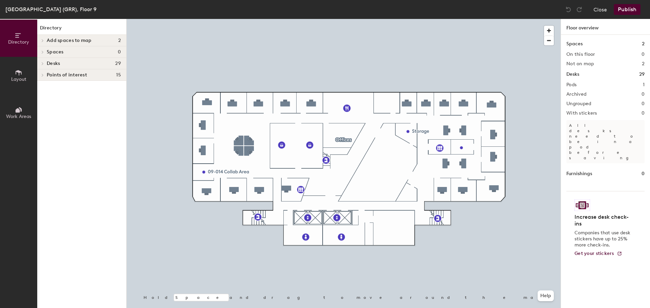
click at [46, 41] on div at bounding box center [42, 40] width 7 height 3
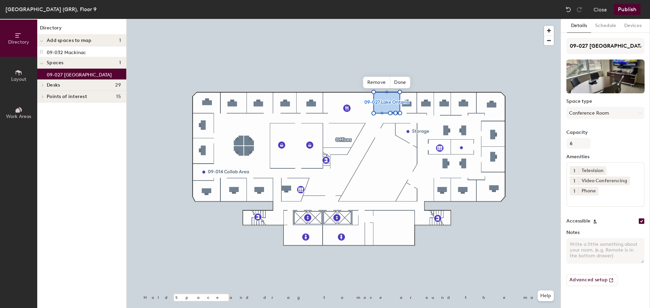
click at [400, 83] on span "Done" at bounding box center [400, 83] width 20 height 12
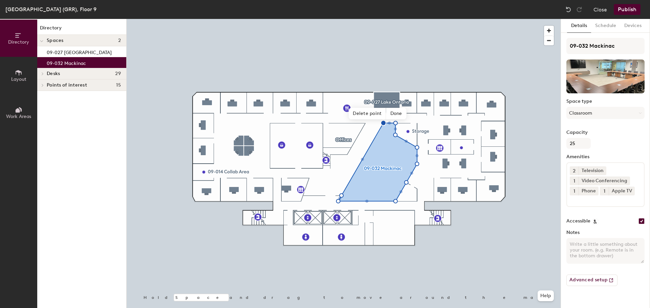
click at [396, 114] on span "Done" at bounding box center [396, 114] width 20 height 12
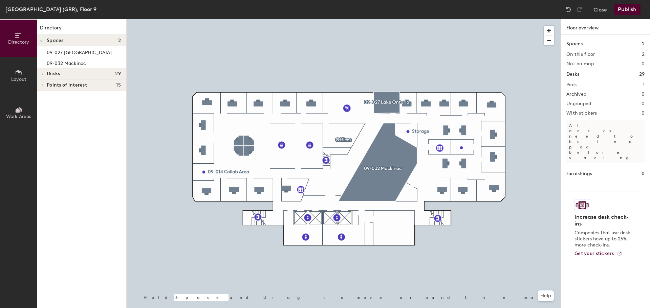
click at [635, 7] on button "Publish" at bounding box center [627, 9] width 27 height 11
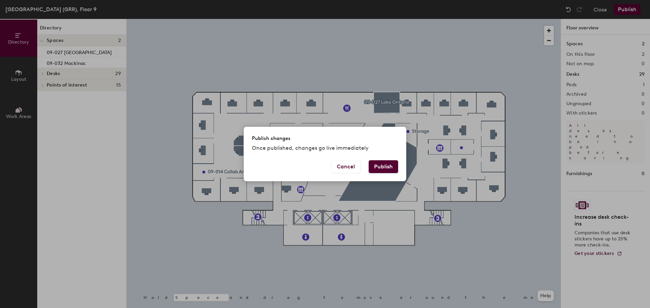
click at [398, 165] on div "Cancel Publish" at bounding box center [325, 170] width 162 height 21
click at [393, 166] on button "Publish" at bounding box center [383, 166] width 29 height 13
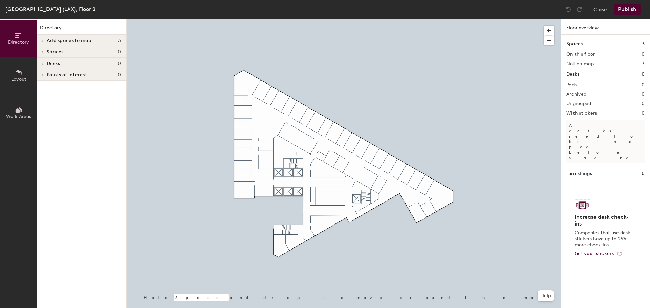
click at [603, 12] on button "Close" at bounding box center [600, 9] width 14 height 11
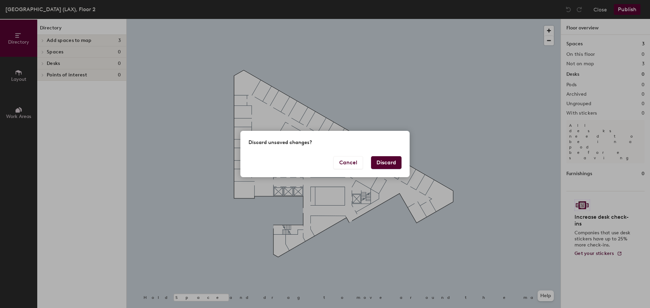
click at [380, 165] on button "Discard" at bounding box center [386, 162] width 30 height 13
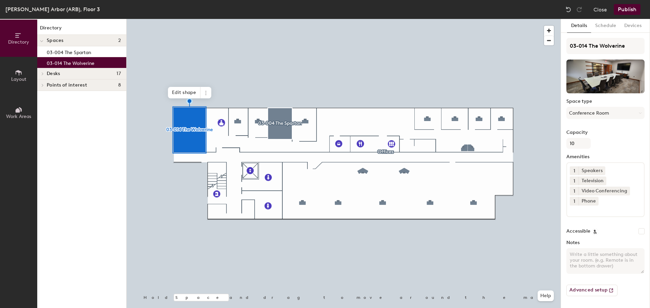
click at [207, 95] on icon at bounding box center [205, 92] width 5 height 5
click at [214, 106] on span "Remove from map" at bounding box center [230, 109] width 60 height 12
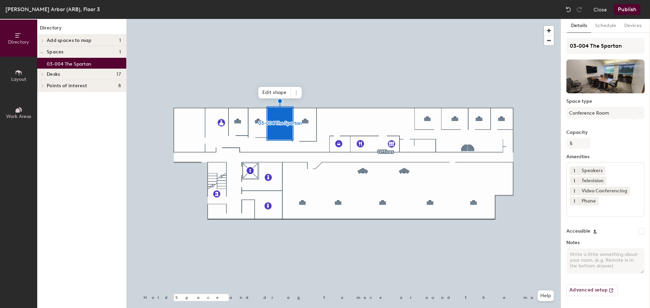
click at [296, 94] on icon at bounding box center [295, 92] width 5 height 5
click at [301, 105] on span "Remove from map" at bounding box center [320, 109] width 60 height 12
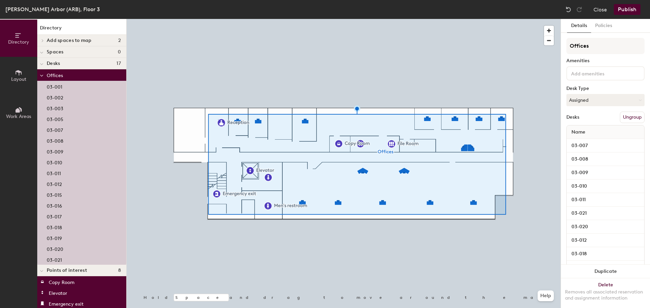
click at [633, 114] on button "Ungroup" at bounding box center [632, 118] width 25 height 12
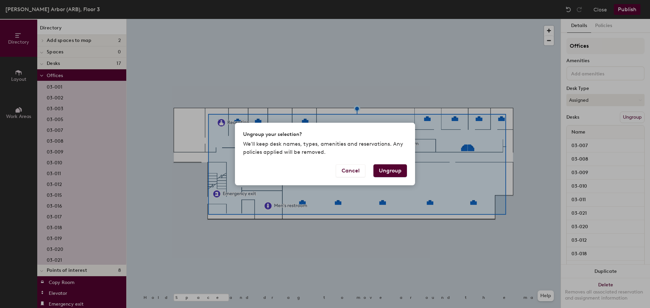
click at [396, 173] on button "Ungroup" at bounding box center [390, 170] width 34 height 13
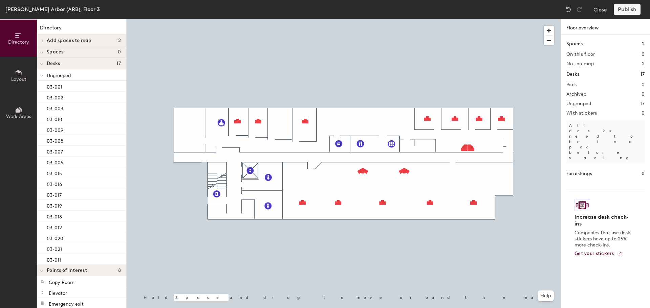
click at [221, 19] on div at bounding box center [344, 19] width 434 height 0
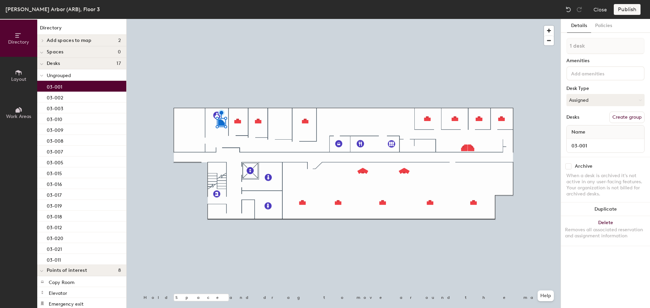
click at [621, 225] on button "Delete Removes all associated reservation and assignment information" at bounding box center [605, 231] width 89 height 30
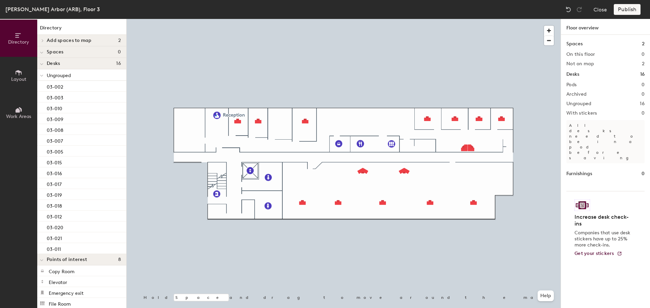
click at [215, 19] on div at bounding box center [344, 19] width 434 height 0
click at [217, 128] on span "Edit" at bounding box center [220, 131] width 18 height 12
click at [223, 114] on input "Reception" at bounding box center [234, 114] width 27 height 9
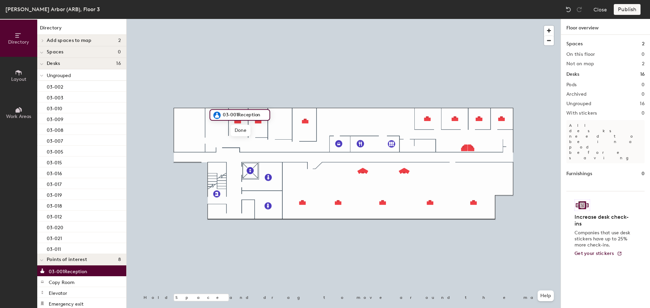
type input "03-001Reception"
click at [238, 133] on span "Done" at bounding box center [240, 131] width 20 height 12
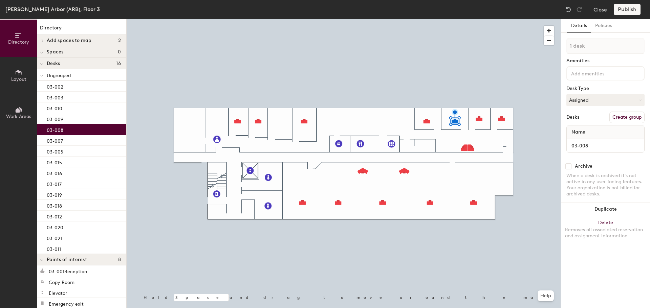
click at [20, 80] on span "Layout" at bounding box center [18, 79] width 15 height 6
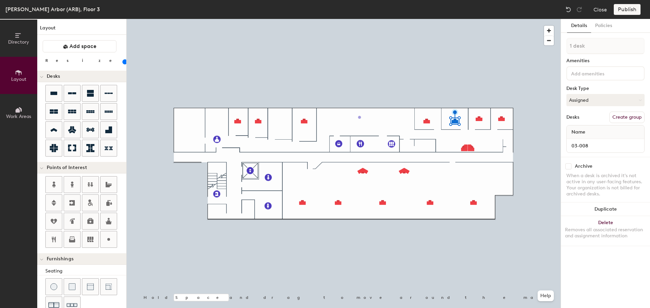
click at [359, 117] on div "Directory Layout Work Areas Layout Add space Resize Desks Points of Interest Fu…" at bounding box center [325, 163] width 650 height 289
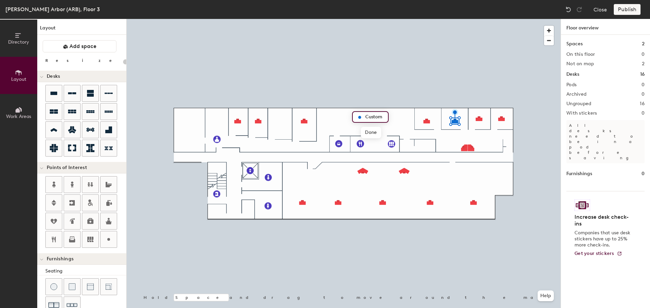
type input "20"
type input "03-006 Commons"
click at [378, 128] on span "Done" at bounding box center [381, 133] width 20 height 12
click at [354, 19] on div at bounding box center [344, 19] width 434 height 0
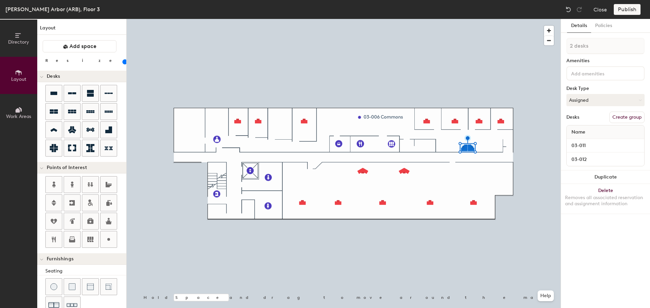
click at [614, 193] on button "Delete Removes all associated reservation and assignment information" at bounding box center [605, 199] width 89 height 30
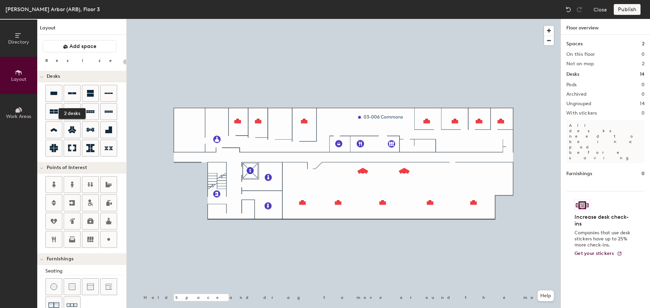
click at [75, 94] on icon at bounding box center [72, 93] width 8 height 2
click at [471, 19] on div at bounding box center [344, 19] width 434 height 0
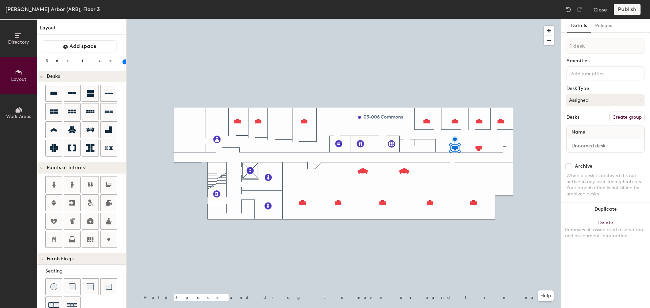
click at [108, 239] on circle at bounding box center [108, 239] width 3 height 3
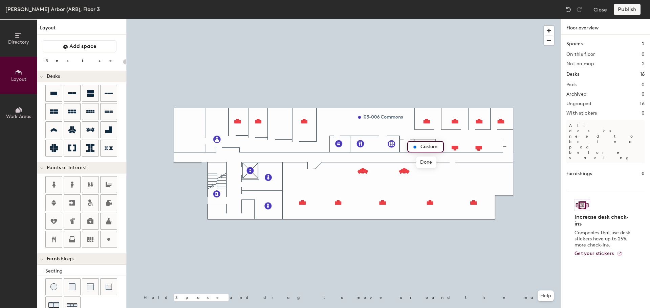
type input "20"
click at [430, 144] on input "Custom" at bounding box center [430, 146] width 22 height 9
click at [430, 146] on input "Custom" at bounding box center [430, 146] width 22 height 9
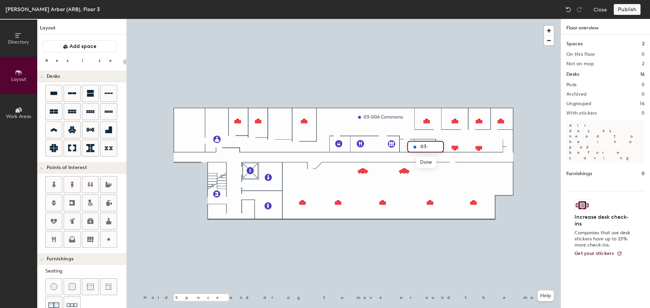
click at [430, 146] on input "03-" at bounding box center [430, 146] width 22 height 9
type input "03-013 IT Dept."
click at [405, 19] on div at bounding box center [344, 19] width 434 height 0
type input "100"
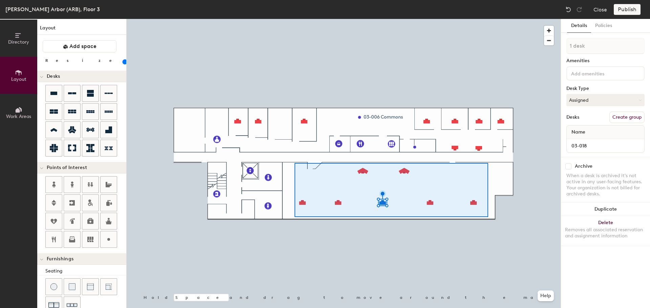
type input "7 desks"
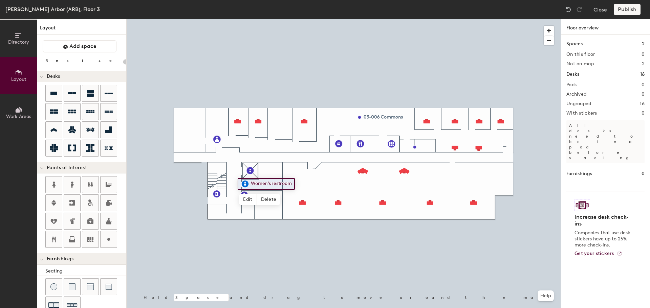
type input "100"
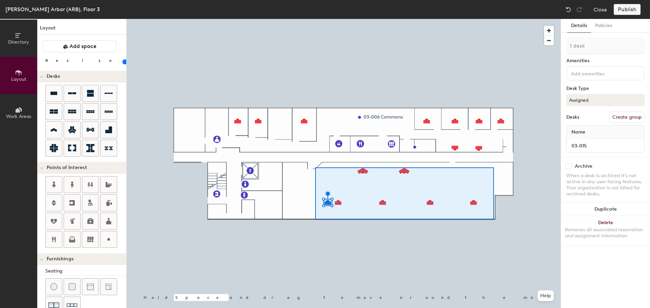
type input "7 desks"
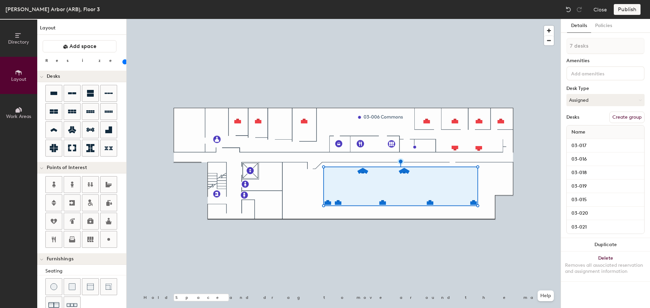
click at [616, 258] on button "Delete Removes all associated reservation and assignment information" at bounding box center [605, 267] width 89 height 30
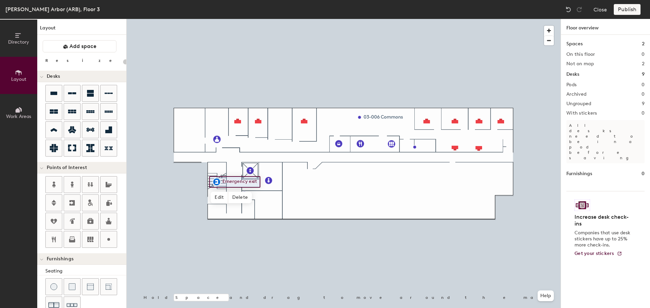
click at [282, 19] on div at bounding box center [344, 19] width 434 height 0
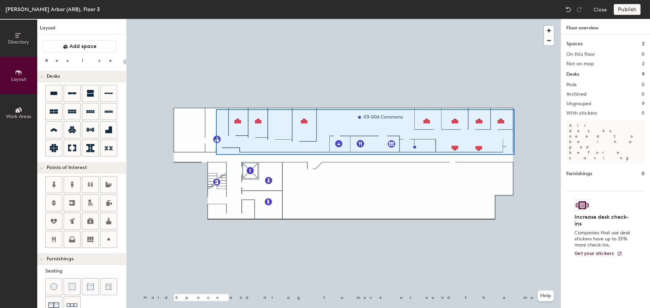
type input "100"
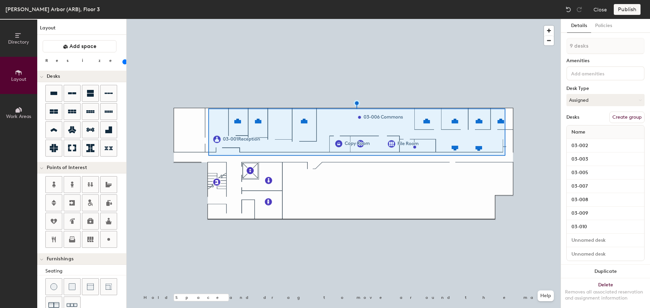
click at [623, 119] on button "Create group" at bounding box center [626, 118] width 35 height 12
click at [546, 46] on div "Directory Layout Work Areas Layout Add space Resize Desks Points of Interest Fu…" at bounding box center [325, 163] width 650 height 289
type input "Offices"
click at [622, 12] on button "Publish" at bounding box center [627, 9] width 27 height 11
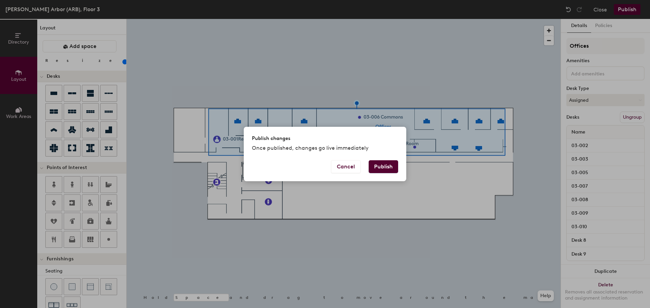
click at [393, 170] on button "Publish" at bounding box center [383, 166] width 29 height 13
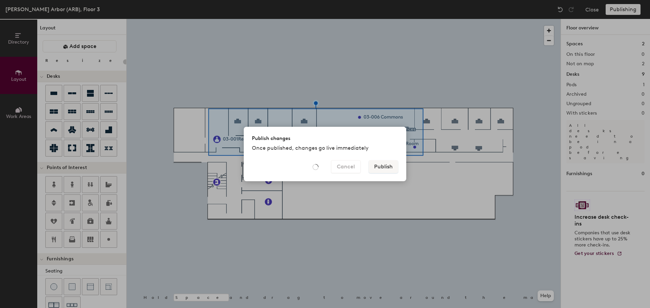
type input "20"
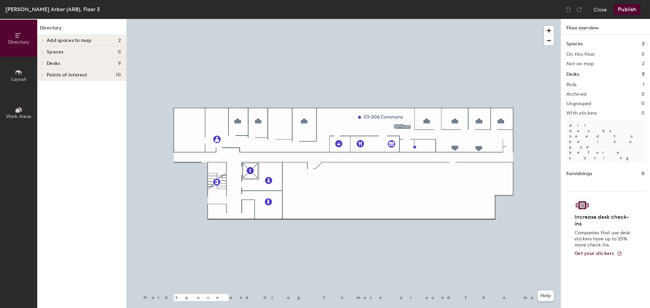
click at [46, 40] on div "Add spaces to map 2" at bounding box center [81, 41] width 89 height 12
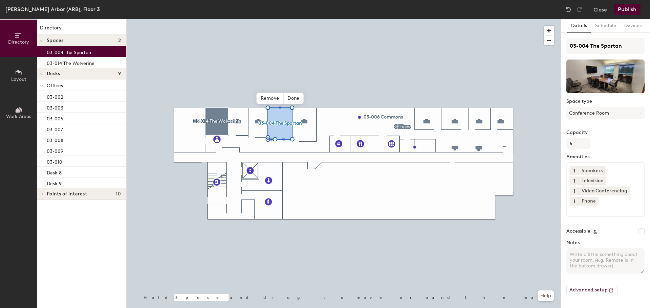
click at [291, 98] on span "Done" at bounding box center [293, 99] width 20 height 12
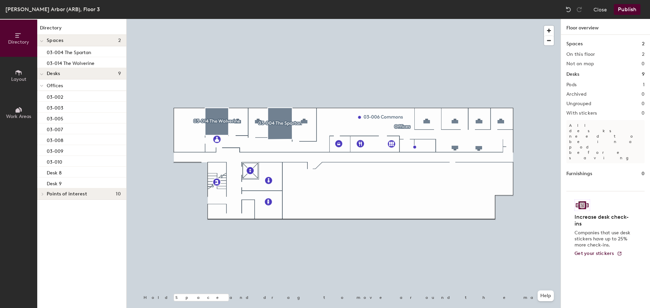
click at [635, 9] on button "Publish" at bounding box center [627, 9] width 27 height 11
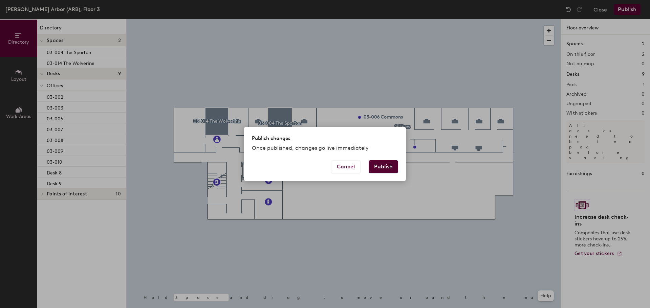
click at [382, 165] on button "Publish" at bounding box center [383, 166] width 29 height 13
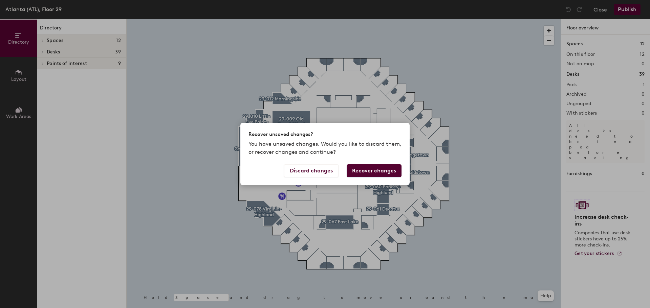
click at [325, 169] on button "Discard changes" at bounding box center [311, 170] width 54 height 13
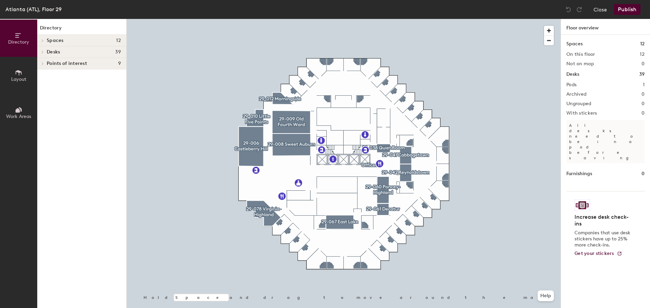
click at [594, 11] on button "Close" at bounding box center [600, 9] width 14 height 11
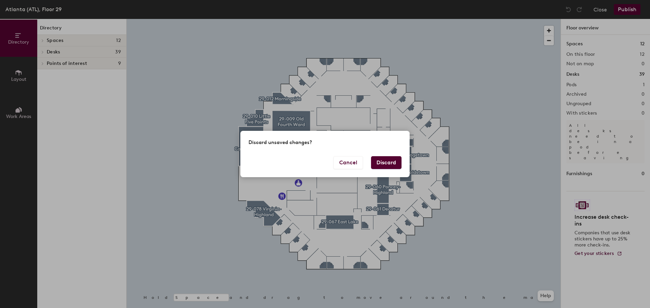
click at [392, 162] on button "Discard" at bounding box center [386, 162] width 30 height 13
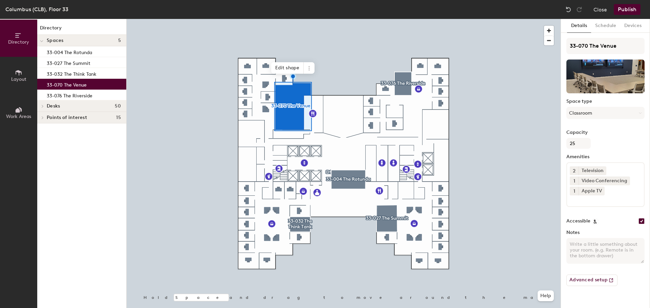
click at [308, 69] on icon at bounding box center [308, 68] width 5 height 5
click at [317, 82] on span "Remove from map" at bounding box center [333, 84] width 60 height 12
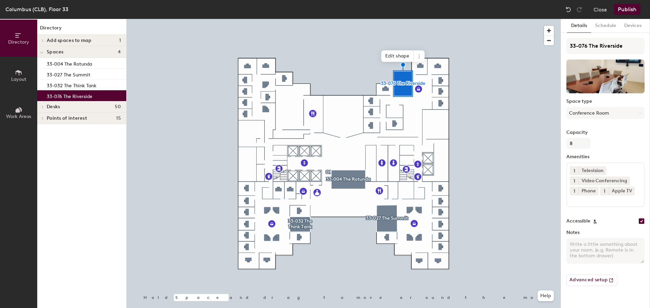
click at [420, 58] on icon at bounding box center [418, 56] width 5 height 5
click at [428, 71] on span "Remove from map" at bounding box center [443, 72] width 60 height 12
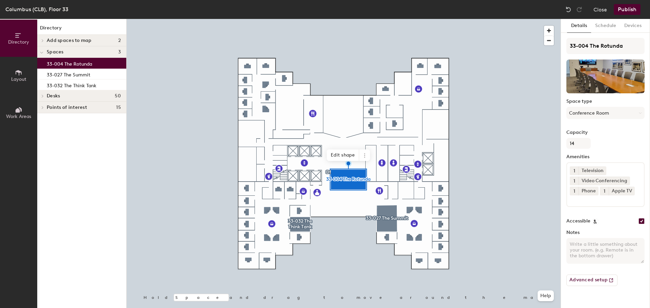
click at [365, 158] on icon at bounding box center [364, 155] width 5 height 5
click at [383, 169] on span "Remove from map" at bounding box center [389, 171] width 60 height 12
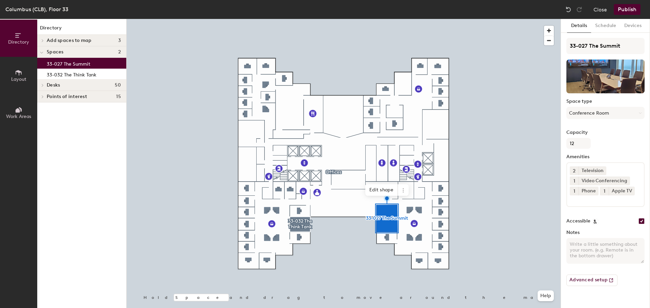
click at [404, 192] on icon at bounding box center [402, 190] width 5 height 5
click at [406, 204] on span "Remove from map" at bounding box center [427, 206] width 60 height 12
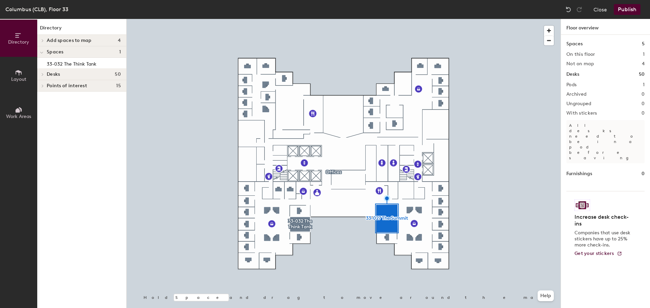
click at [303, 19] on div at bounding box center [344, 19] width 434 height 0
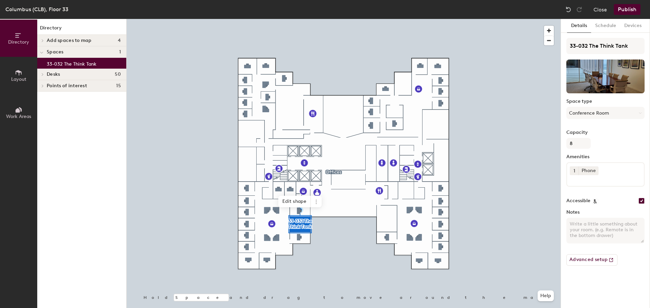
click at [316, 202] on icon at bounding box center [315, 201] width 1 height 1
click at [322, 216] on span "Remove from map" at bounding box center [340, 218] width 60 height 12
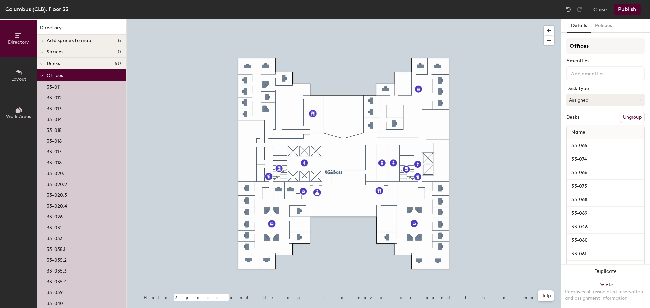
click at [622, 118] on button "Ungroup" at bounding box center [632, 118] width 25 height 12
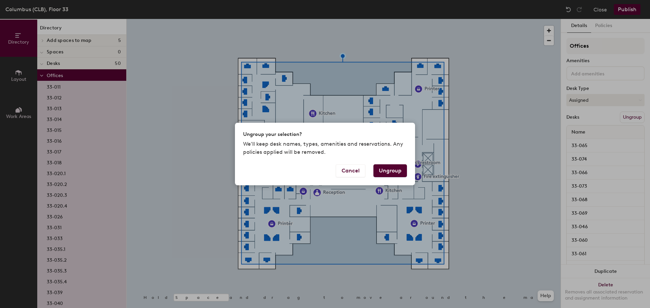
click at [394, 167] on button "Ungroup" at bounding box center [390, 170] width 34 height 13
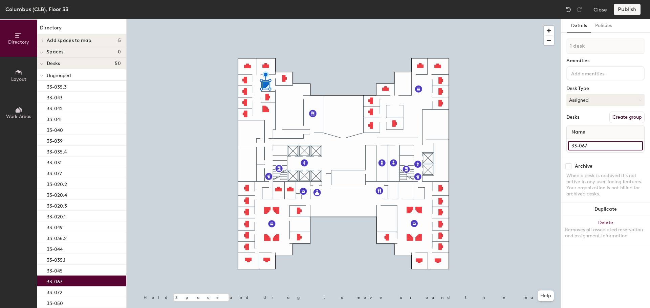
click at [591, 144] on input "33-067" at bounding box center [605, 145] width 75 height 9
click at [613, 230] on div "Removes all associated reservation and assignment information" at bounding box center [605, 233] width 81 height 12
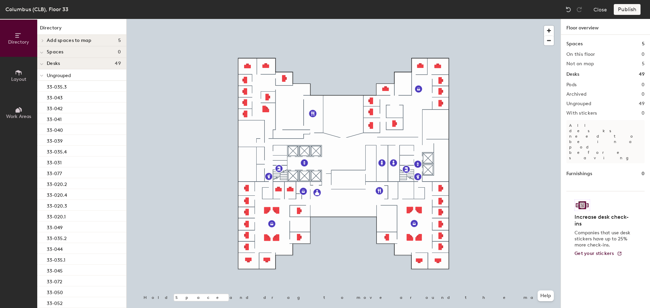
click at [17, 72] on icon at bounding box center [18, 72] width 7 height 7
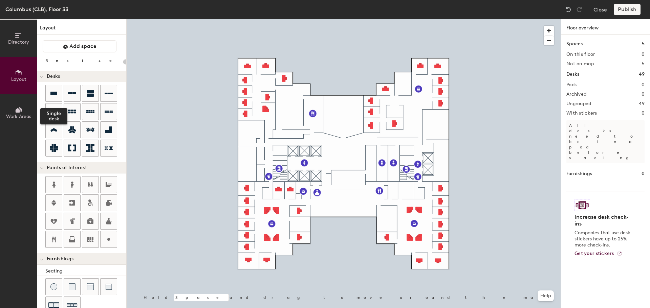
click at [52, 92] on icon at bounding box center [53, 93] width 7 height 3
click at [51, 93] on icon at bounding box center [53, 93] width 7 height 3
click at [267, 19] on div at bounding box center [344, 19] width 434 height 0
type input "100"
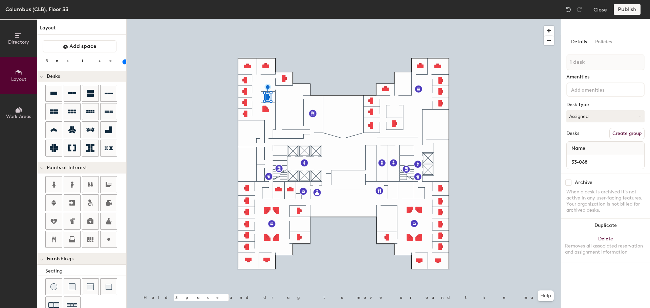
click at [621, 221] on button "Duplicate" at bounding box center [605, 226] width 89 height 14
click at [594, 162] on input at bounding box center [605, 161] width 75 height 9
paste input "33-067"
type input "33-067"
click at [424, 19] on div at bounding box center [344, 19] width 434 height 0
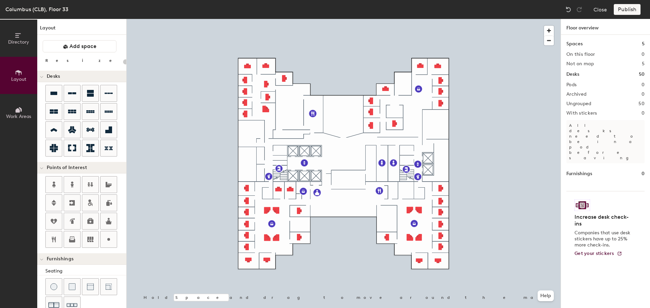
type input "100"
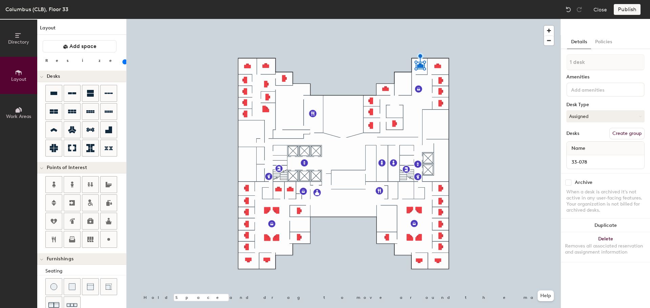
click at [601, 7] on button "Close" at bounding box center [600, 9] width 14 height 11
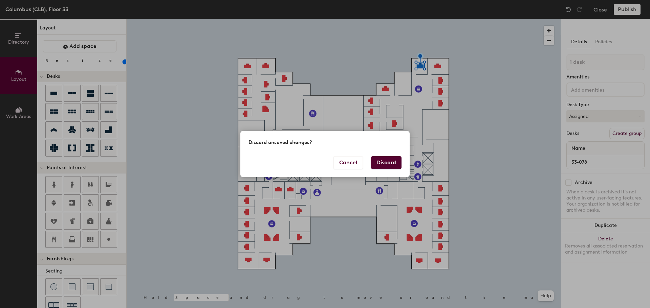
click at [381, 163] on button "Discard" at bounding box center [386, 162] width 30 height 13
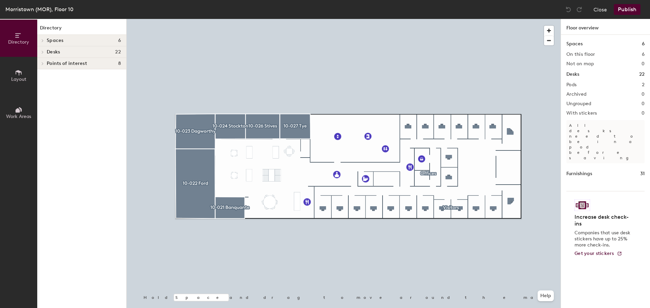
click at [597, 12] on button "Close" at bounding box center [600, 9] width 14 height 11
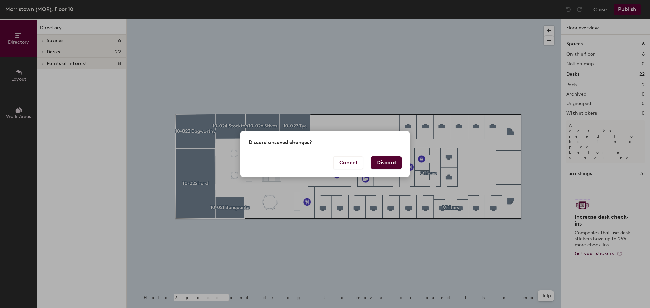
click at [390, 165] on button "Discard" at bounding box center [386, 162] width 30 height 13
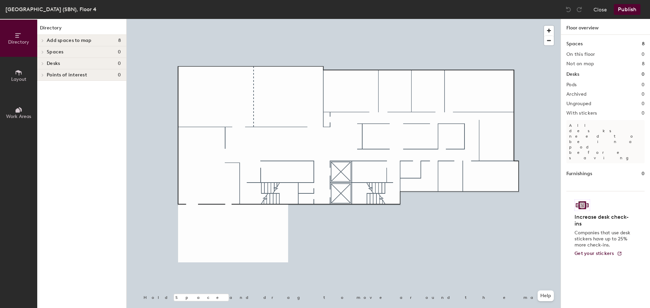
click at [15, 80] on span "Layout" at bounding box center [18, 79] width 15 height 6
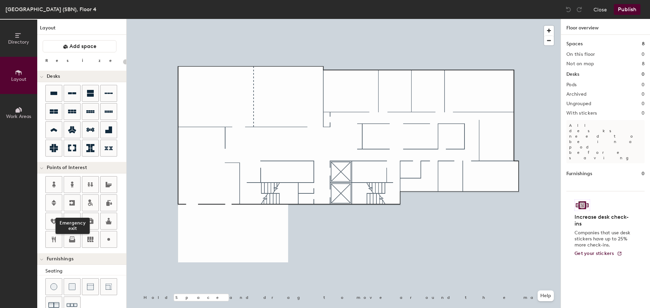
click at [72, 204] on icon at bounding box center [71, 202] width 5 height 5
type input "20"
type input "Stairs"
click at [284, 207] on span "Done" at bounding box center [280, 208] width 20 height 12
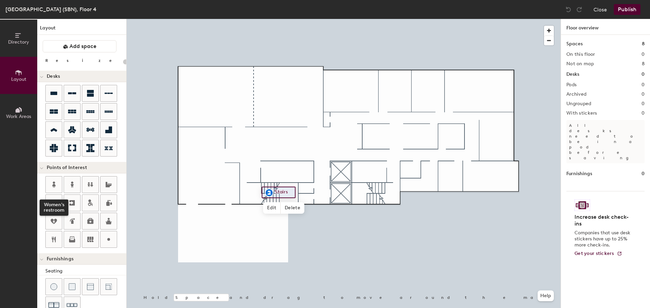
click at [54, 183] on icon at bounding box center [53, 185] width 3 height 6
click at [53, 202] on icon at bounding box center [53, 203] width 5 height 6
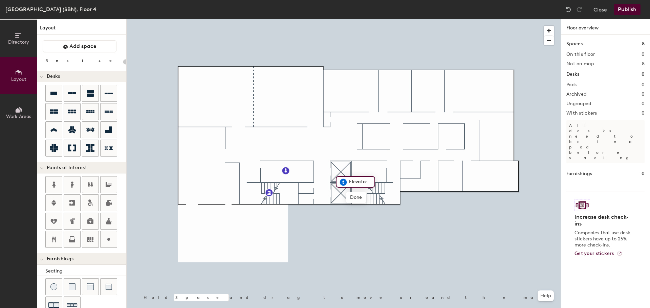
click at [355, 198] on span "Done" at bounding box center [356, 198] width 20 height 12
click at [54, 201] on icon at bounding box center [53, 203] width 5 height 6
click at [70, 200] on icon at bounding box center [72, 203] width 8 height 8
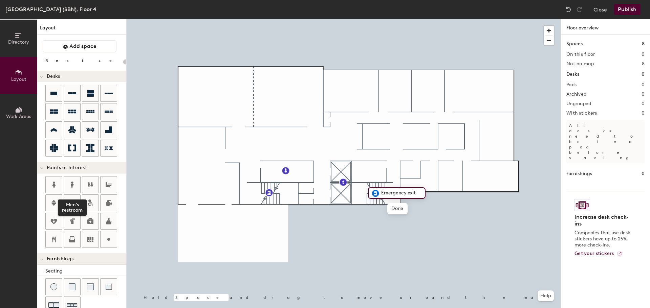
click at [71, 183] on icon at bounding box center [72, 185] width 3 height 6
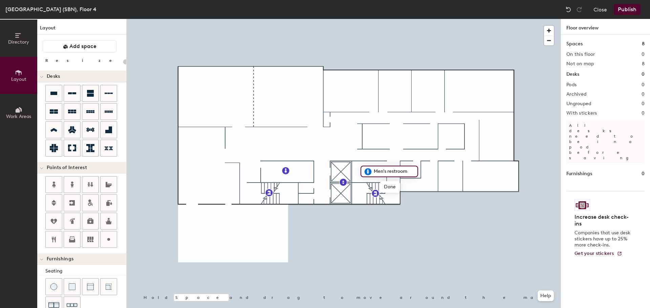
type input "20"
click at [410, 171] on input "Men's restroom" at bounding box center [393, 171] width 43 height 9
type input "Men's Room"
type input "20"
click at [289, 186] on span "Edit" at bounding box center [289, 186] width 18 height 12
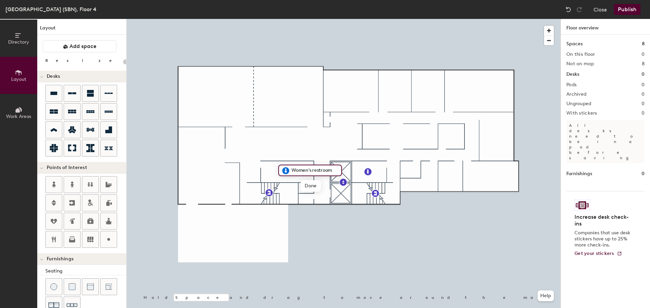
click at [335, 170] on input "Women's restroom" at bounding box center [314, 170] width 49 height 9
type input "Women's room"
click at [371, 191] on span "Edit" at bounding box center [371, 187] width 18 height 12
type input "20"
click at [391, 173] on input "Men's Room" at bounding box center [387, 171] width 30 height 9
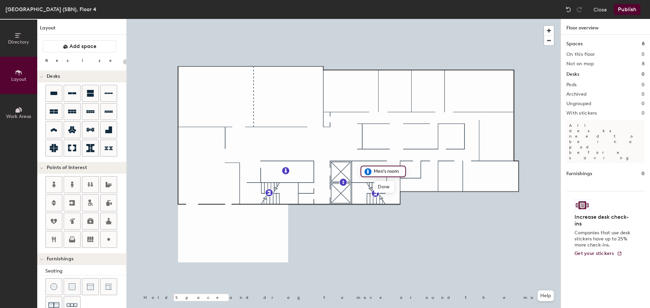
type input "Men's room"
click at [107, 183] on icon at bounding box center [109, 184] width 6 height 5
type input "20"
type input "Restroom"
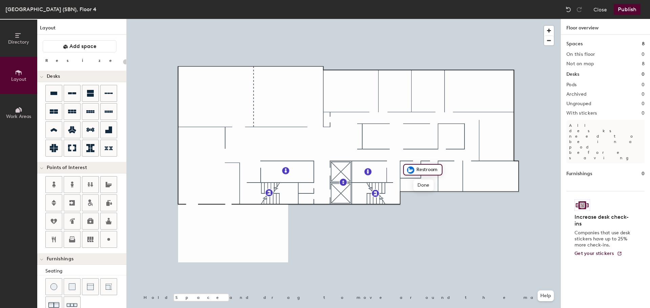
scroll to position [0, 0]
click at [107, 238] on icon at bounding box center [109, 240] width 8 height 8
type input "20"
type input "Storage"
click at [54, 239] on icon at bounding box center [54, 240] width 8 height 8
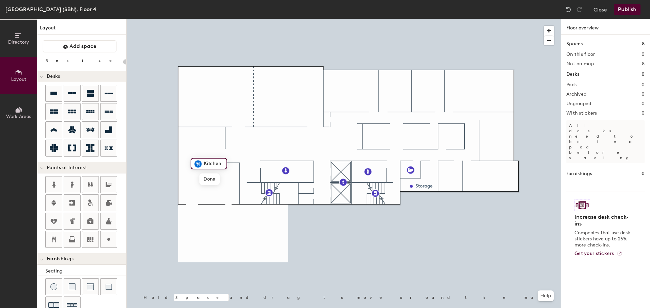
click at [206, 179] on span "Done" at bounding box center [209, 180] width 20 height 12
click at [199, 19] on div at bounding box center [344, 19] width 434 height 0
click at [54, 128] on icon at bounding box center [54, 130] width 8 height 8
type input "100"
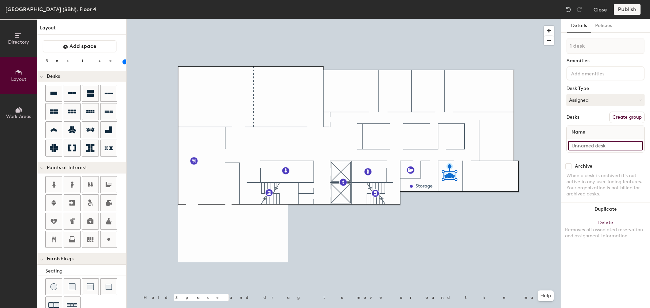
click at [593, 144] on input at bounding box center [605, 145] width 75 height 9
type input "04-408"
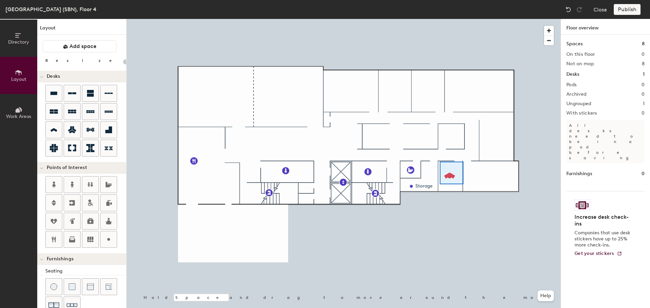
type input "100"
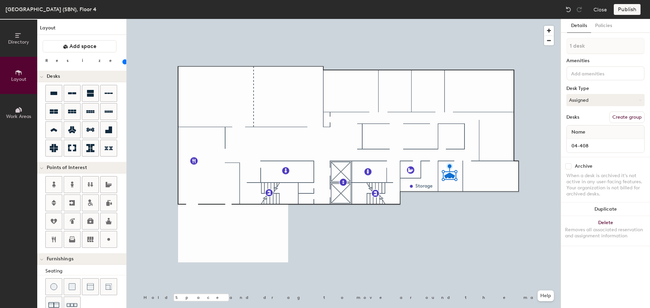
click at [632, 116] on button "Create group" at bounding box center [626, 118] width 35 height 12
click at [553, 51] on div "Directory Layout Work Areas Layout Add space Resize Desks Points of Interest Fu…" at bounding box center [325, 163] width 650 height 289
type input "Offices"
click at [636, 6] on button "Publish" at bounding box center [627, 9] width 27 height 11
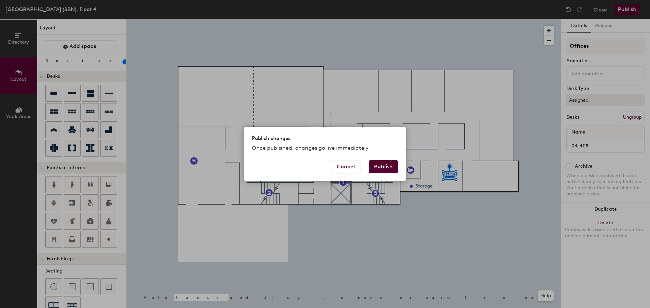
click at [391, 162] on button "Publish" at bounding box center [383, 166] width 29 height 13
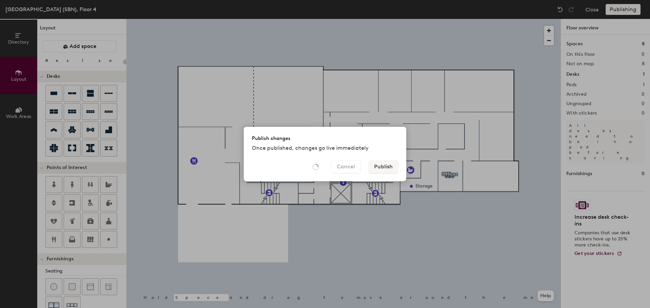
type input "20"
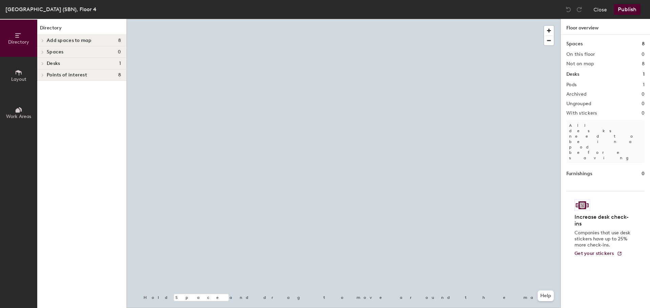
click at [46, 40] on div "Add spaces to map 8" at bounding box center [81, 41] width 89 height 12
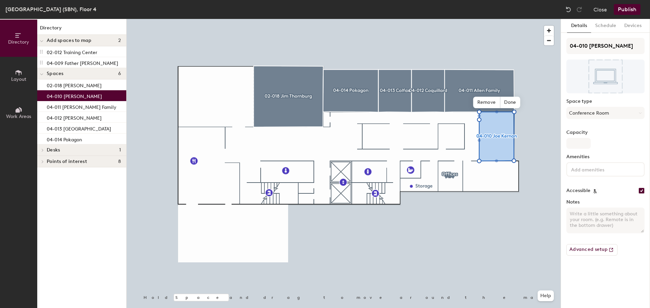
click at [507, 105] on span "Done" at bounding box center [510, 103] width 20 height 12
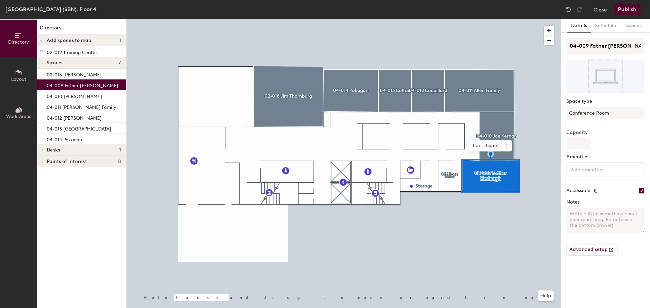
click at [505, 145] on icon at bounding box center [506, 145] width 5 height 5
click at [516, 163] on span "Remove from map" at bounding box center [531, 162] width 60 height 12
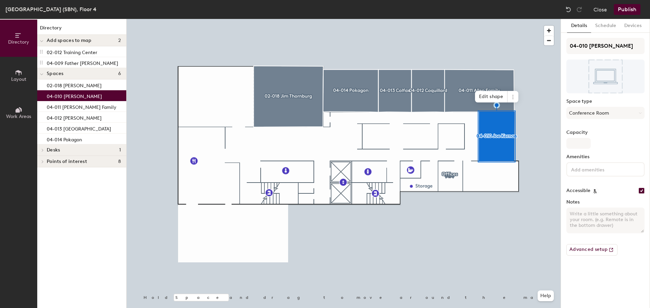
click at [514, 96] on icon at bounding box center [512, 96] width 5 height 5
click at [523, 113] on span "Remove from map" at bounding box center [537, 113] width 60 height 12
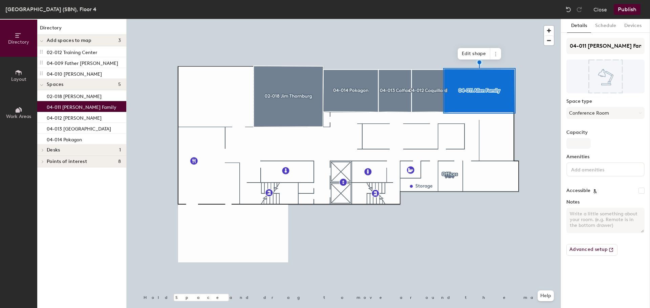
click at [494, 55] on icon at bounding box center [495, 53] width 5 height 5
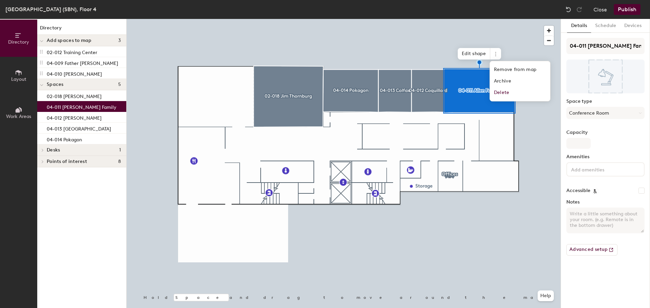
click at [504, 68] on span "Remove from map" at bounding box center [520, 70] width 60 height 12
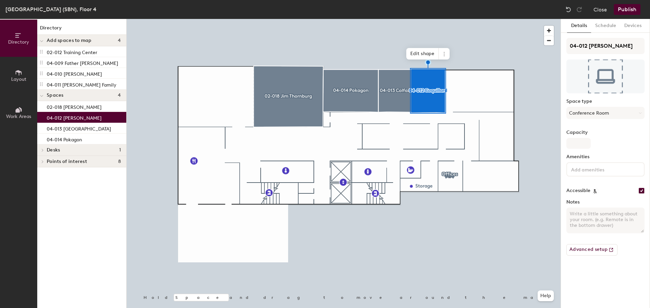
click at [445, 54] on icon at bounding box center [443, 53] width 5 height 5
click at [451, 67] on span "Remove from map" at bounding box center [468, 70] width 60 height 12
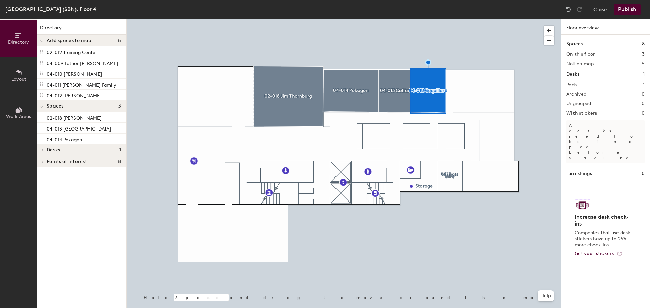
click at [403, 19] on div at bounding box center [344, 19] width 434 height 0
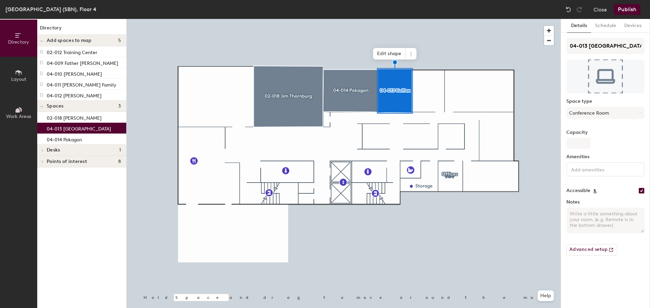
click at [413, 55] on icon at bounding box center [410, 53] width 5 height 5
click at [423, 69] on span "Remove from map" at bounding box center [435, 70] width 60 height 12
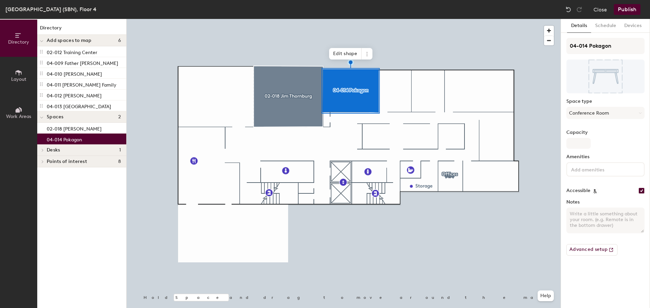
click at [366, 53] on icon at bounding box center [366, 53] width 5 height 5
click at [376, 67] on span "Remove from map" at bounding box center [391, 70] width 60 height 12
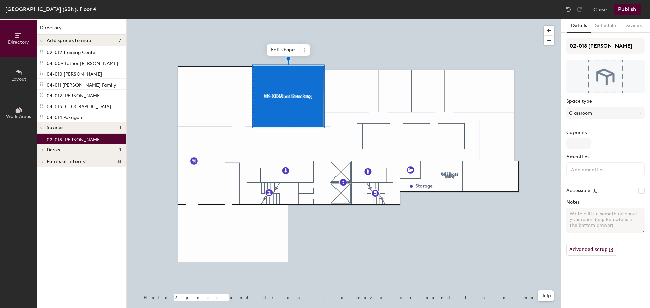
click at [305, 48] on icon at bounding box center [304, 50] width 5 height 5
click at [319, 62] on span "Remove from map" at bounding box center [329, 66] width 60 height 12
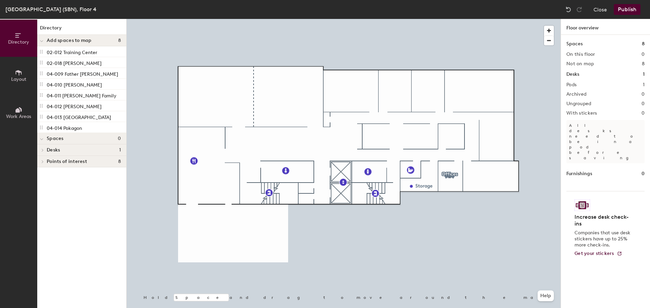
click at [19, 71] on icon at bounding box center [19, 72] width 6 height 5
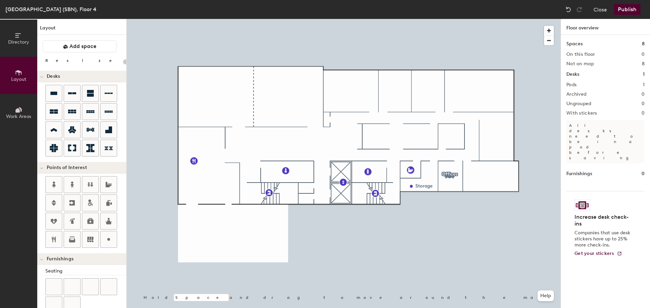
click at [106, 130] on icon at bounding box center [108, 130] width 7 height 7
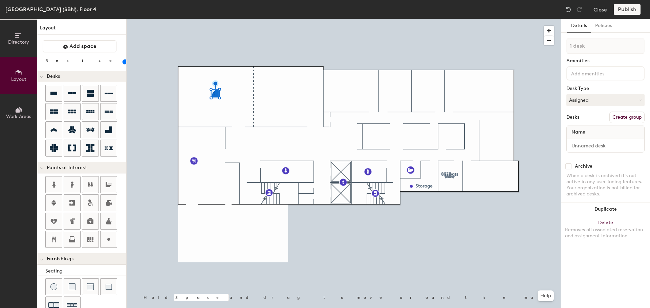
click at [615, 220] on button "Delete Removes all associated reservation and assignment information" at bounding box center [605, 231] width 89 height 30
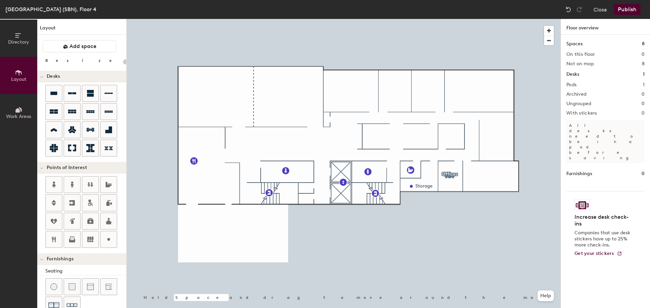
click at [53, 129] on icon at bounding box center [53, 130] width 7 height 4
type input "100"
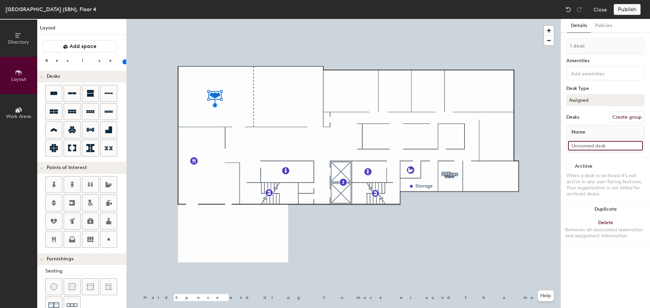
click at [585, 146] on input at bounding box center [605, 145] width 75 height 9
type input "04-416"
click at [52, 93] on icon at bounding box center [53, 93] width 7 height 3
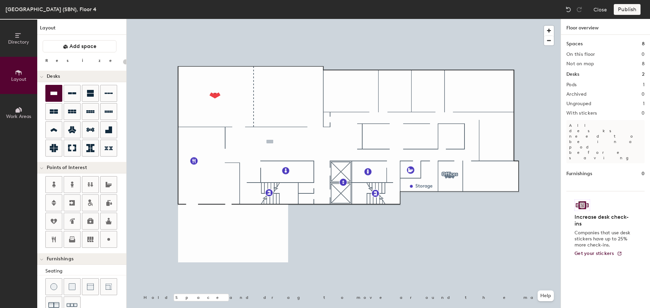
type input "100"
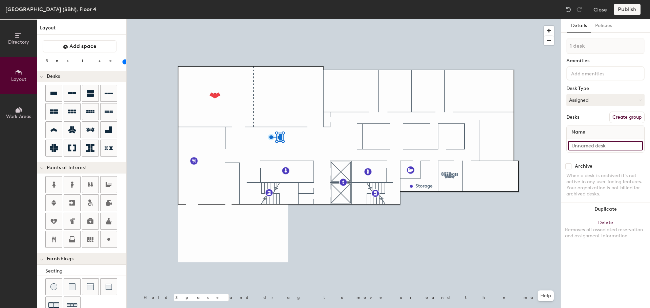
click at [591, 145] on input at bounding box center [605, 145] width 75 height 9
type input "04-400"
click at [451, 136] on div "Directory Layout Work Areas Layout Add space Resize Desks Points of Interest Fu…" at bounding box center [325, 163] width 650 height 289
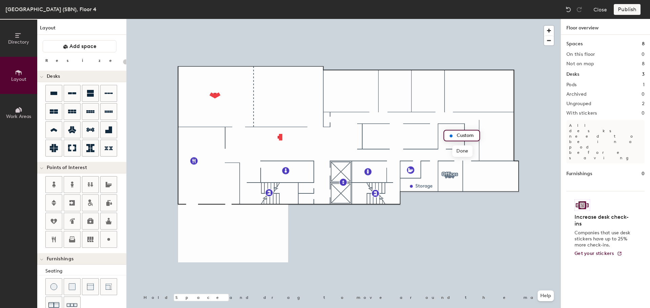
type input "20"
type input "04-419 Knute Rockne Huddle Rm"
click at [526, 19] on div at bounding box center [344, 19] width 434 height 0
click at [369, 136] on div "Directory Layout Work Areas Layout Add space Resize Desks Points of Interest Fu…" at bounding box center [325, 163] width 650 height 289
type input "20"
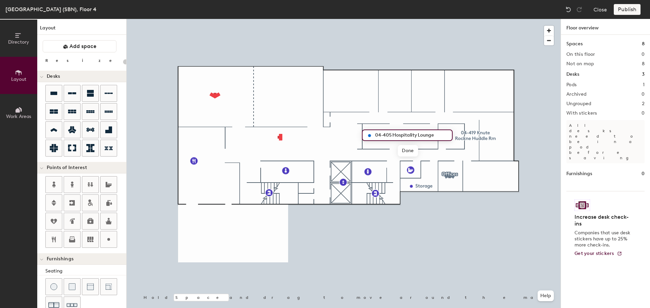
type input "04-405 Hospitality Lounge"
type input "100"
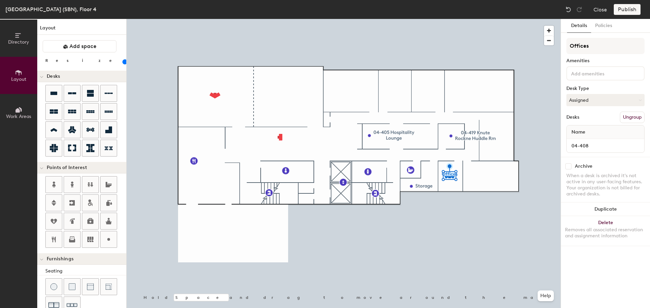
click at [632, 117] on button "Ungroup" at bounding box center [632, 118] width 25 height 12
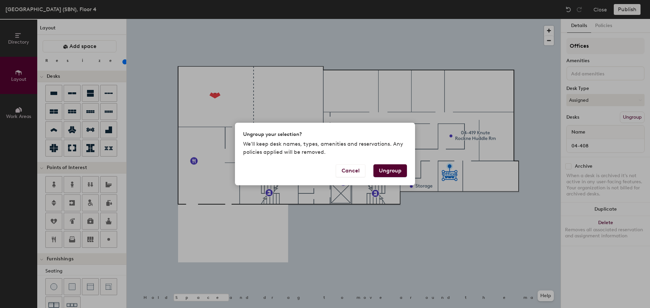
click at [394, 172] on button "Ungroup" at bounding box center [390, 170] width 34 height 13
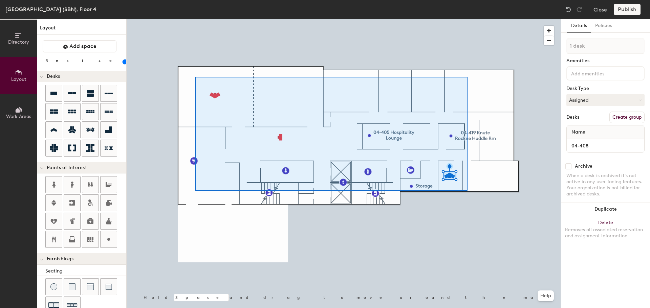
type input "3 desks"
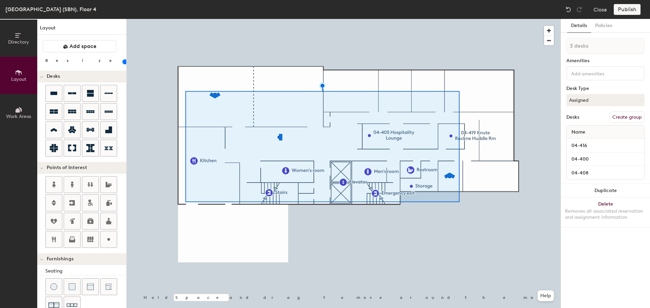
click at [630, 116] on button "Create group" at bounding box center [626, 118] width 35 height 12
drag, startPoint x: 597, startPoint y: 48, endPoint x: 565, endPoint y: 48, distance: 31.8
click at [566, 49] on input "Pod 1" at bounding box center [605, 46] width 78 height 16
type input "Offices"
click at [620, 12] on button "Publish" at bounding box center [627, 9] width 27 height 11
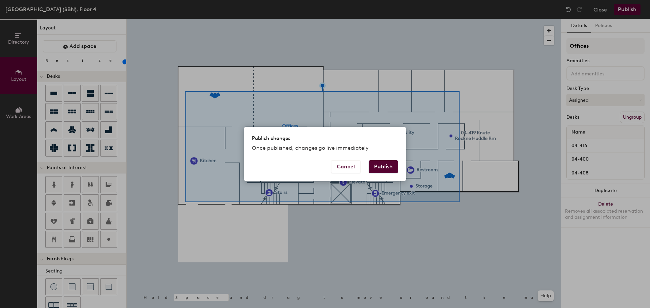
click at [392, 165] on button "Publish" at bounding box center [383, 166] width 29 height 13
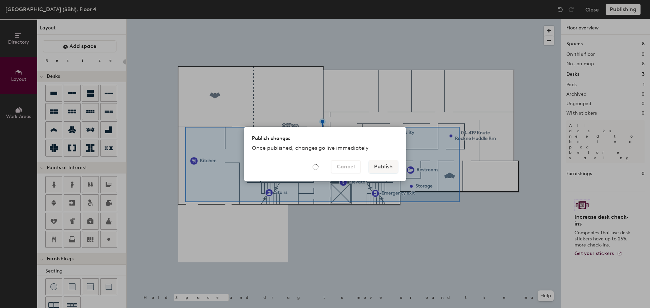
type input "20"
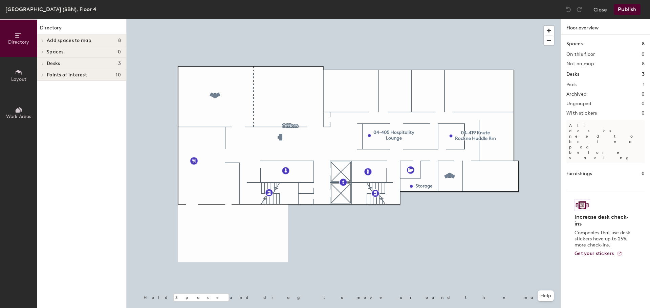
click at [46, 39] on div "Add spaces to map 8" at bounding box center [81, 41] width 89 height 12
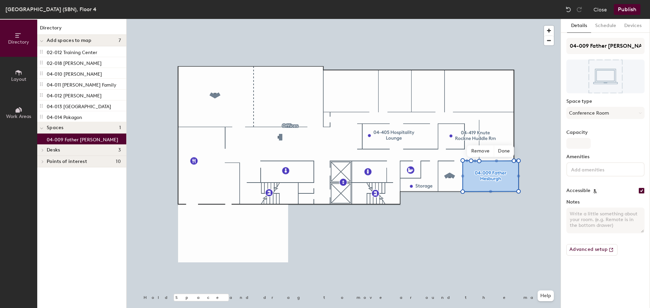
click at [509, 150] on span "Done" at bounding box center [504, 152] width 20 height 12
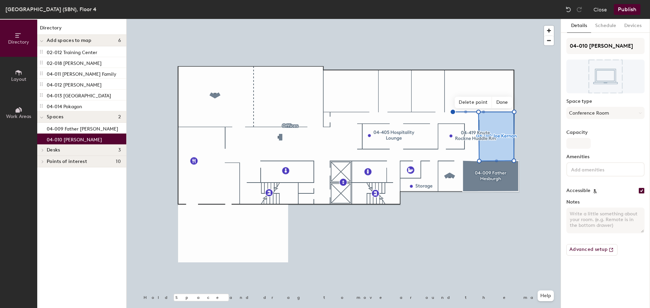
click at [484, 102] on span "Delete point" at bounding box center [472, 103] width 37 height 12
click at [513, 101] on span "Done" at bounding box center [509, 103] width 20 height 12
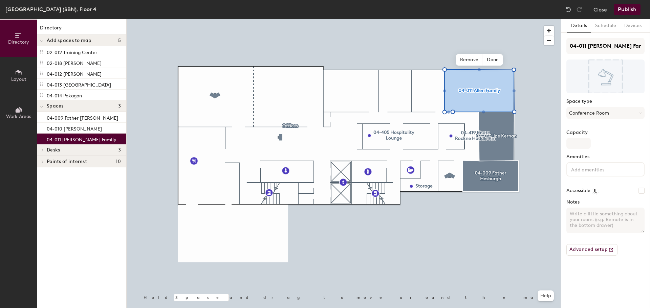
click at [492, 58] on span "Done" at bounding box center [493, 60] width 20 height 12
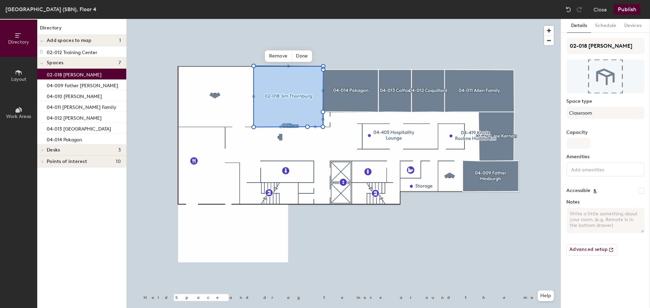
click at [307, 52] on span "Done" at bounding box center [302, 56] width 20 height 12
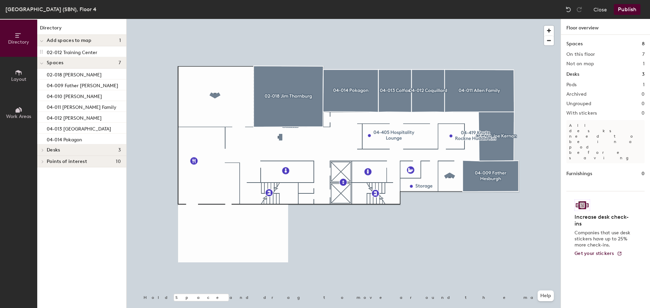
click at [633, 12] on button "Publish" at bounding box center [627, 9] width 27 height 11
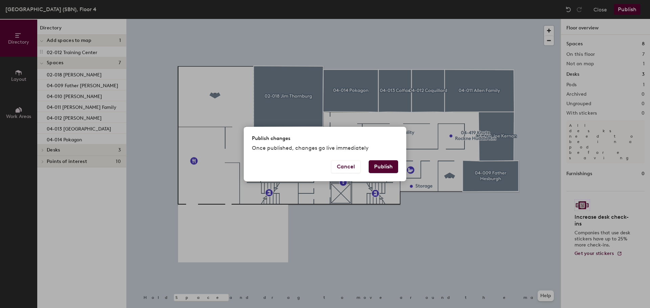
click at [384, 165] on button "Publish" at bounding box center [383, 166] width 29 height 13
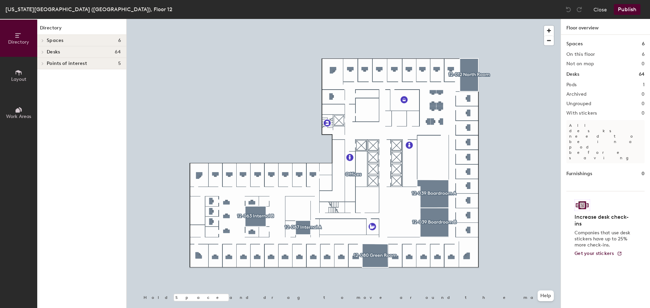
click at [599, 11] on button "Close" at bounding box center [600, 9] width 14 height 11
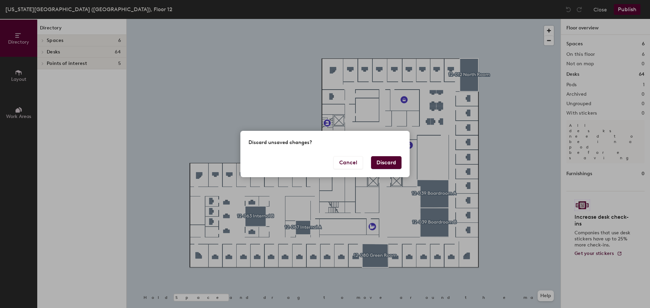
click at [391, 160] on button "Discard" at bounding box center [386, 162] width 30 height 13
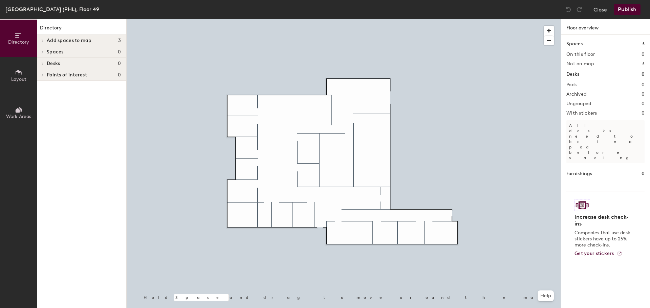
click at [599, 8] on button "Close" at bounding box center [600, 9] width 14 height 11
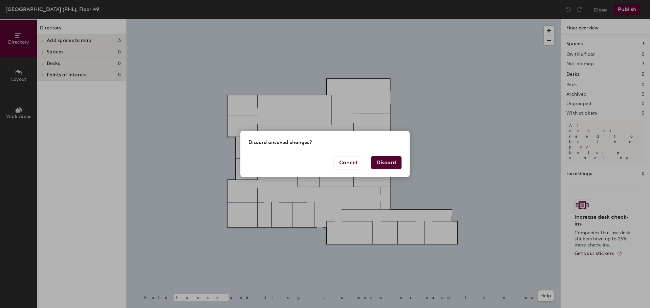
click at [392, 165] on button "Discard" at bounding box center [386, 162] width 30 height 13
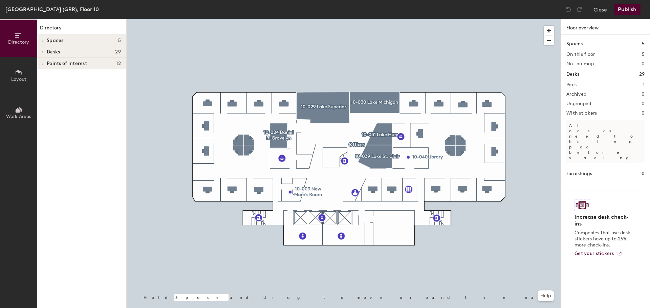
click at [600, 8] on button "Close" at bounding box center [600, 9] width 14 height 11
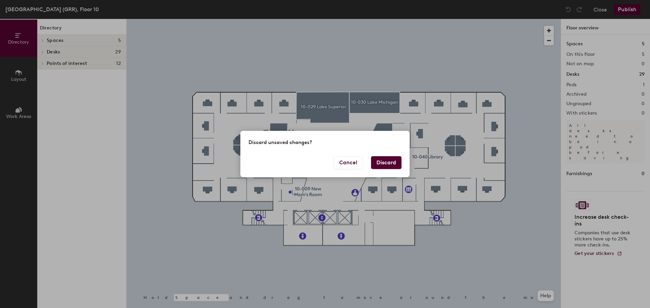
click at [397, 163] on button "Discard" at bounding box center [386, 162] width 30 height 13
